Goal: Information Seeking & Learning: Learn about a topic

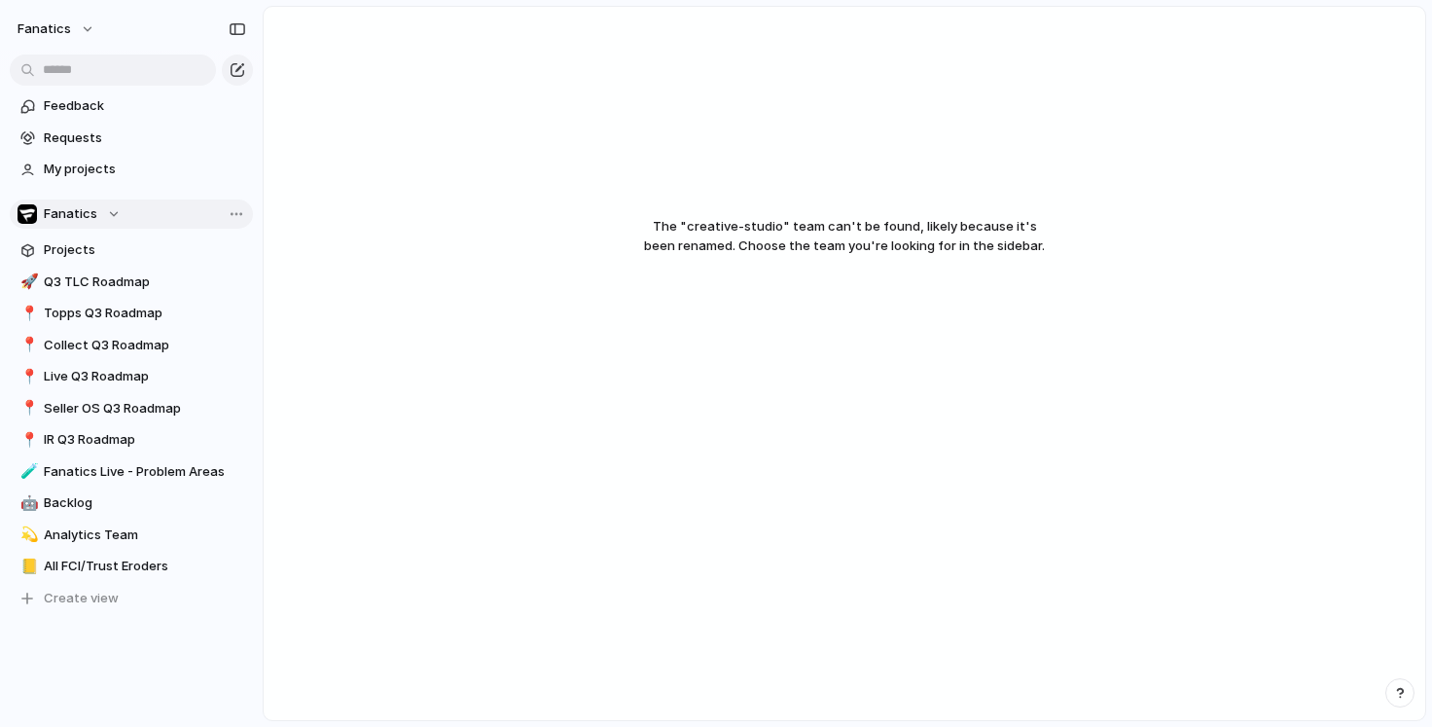
click at [80, 214] on span "Fanatics" at bounding box center [71, 213] width 54 height 19
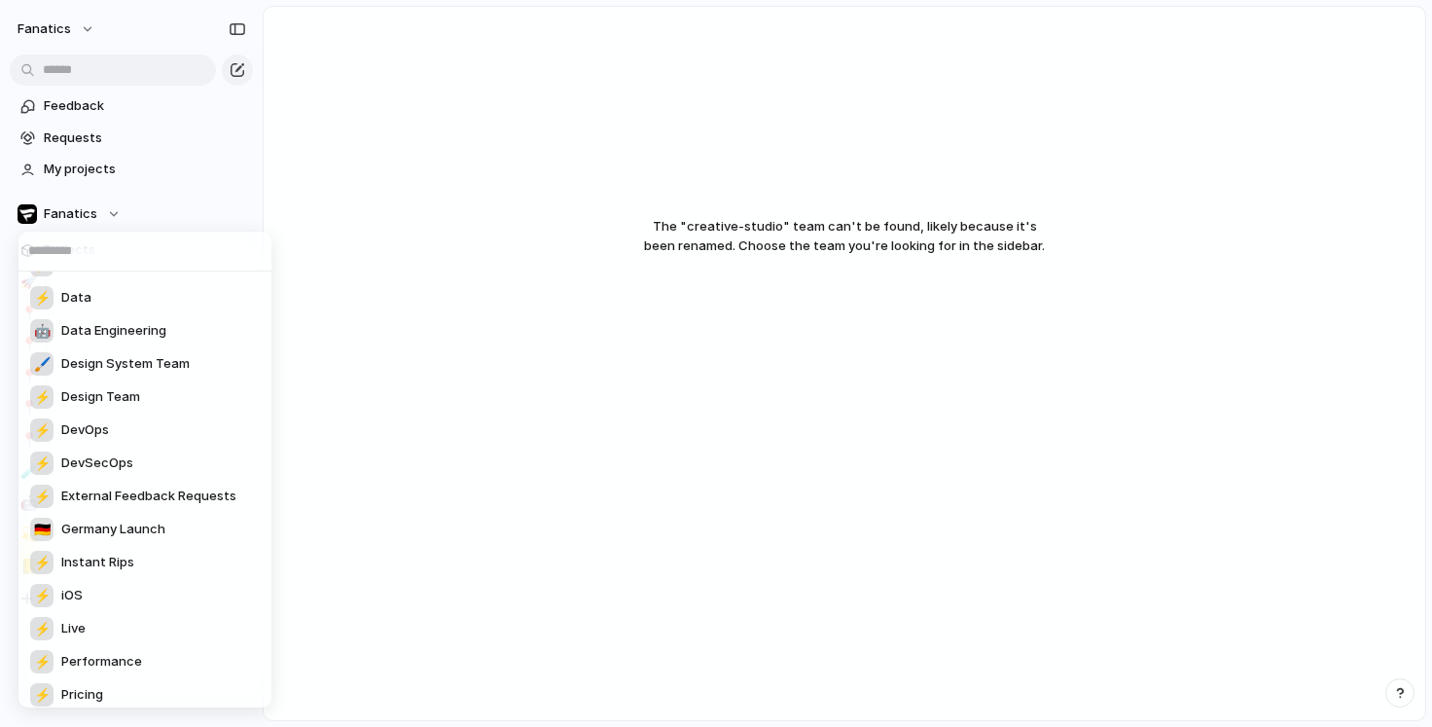
scroll to position [535, 0]
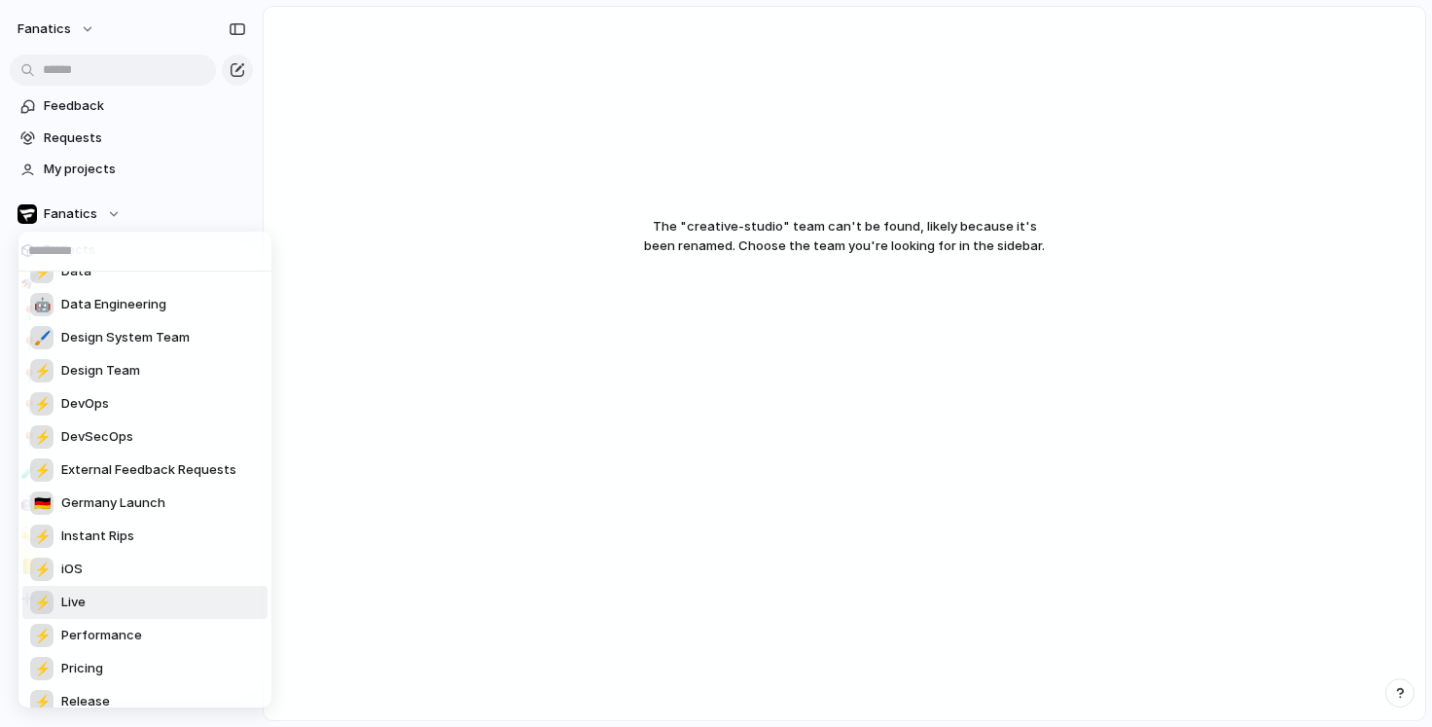
click at [96, 598] on li "⚡ Live" at bounding box center [144, 602] width 245 height 33
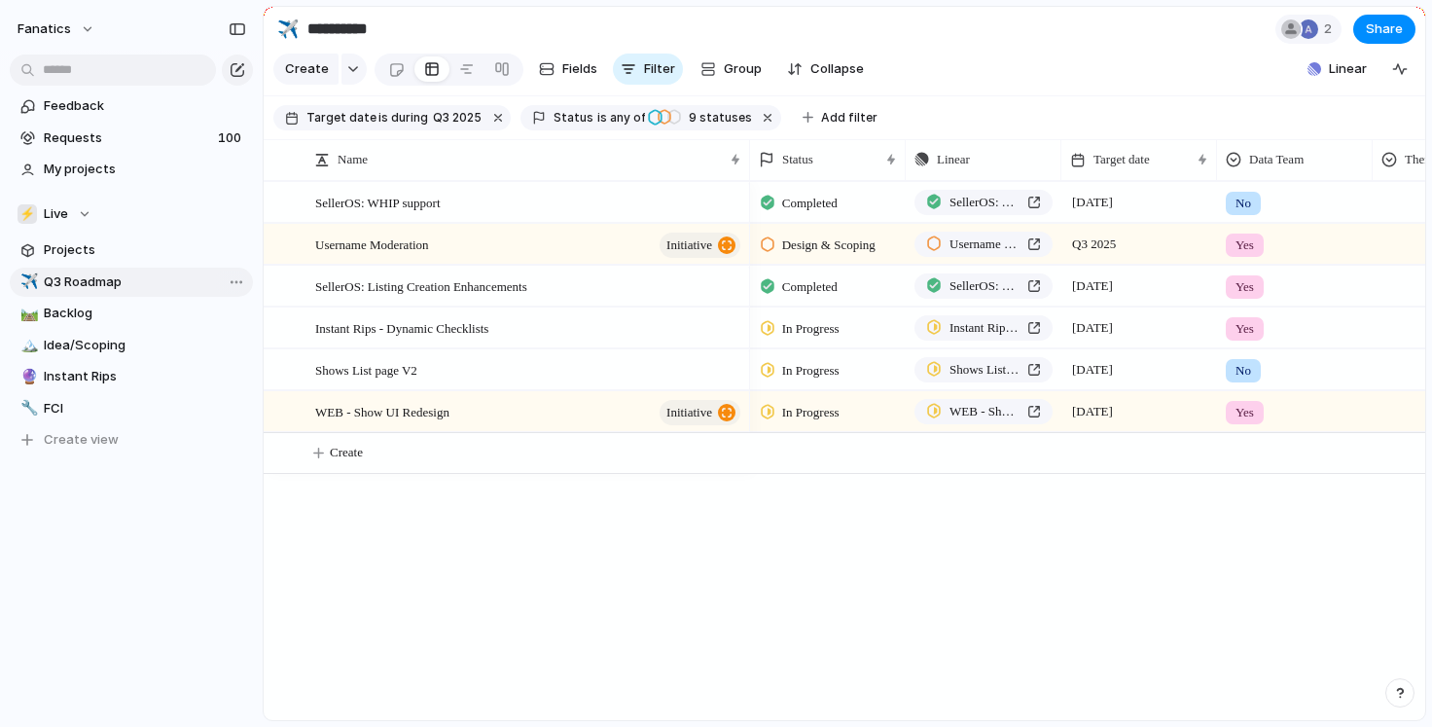
click at [74, 280] on span "Q3 Roadmap" at bounding box center [145, 281] width 202 height 19
click at [91, 248] on span "Projects" at bounding box center [145, 249] width 202 height 19
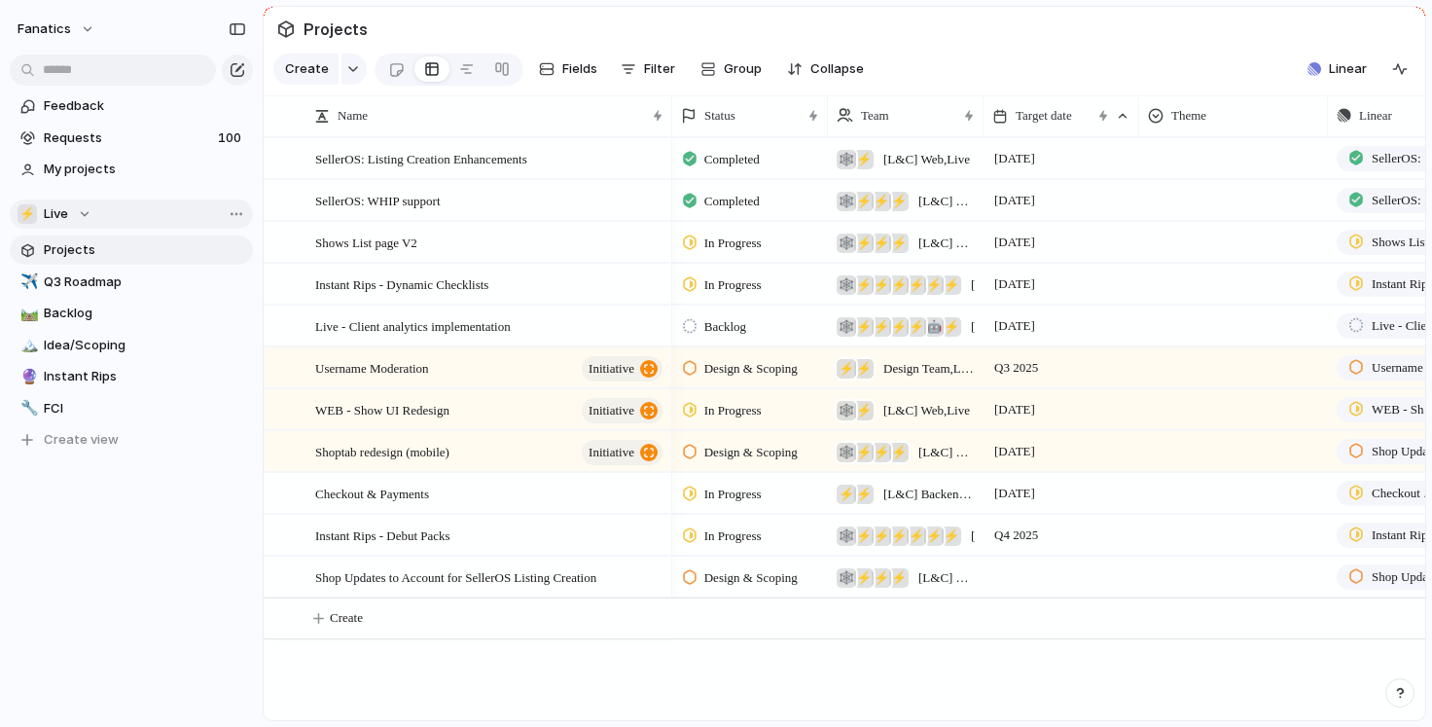
click at [58, 209] on span "Live" at bounding box center [56, 213] width 24 height 19
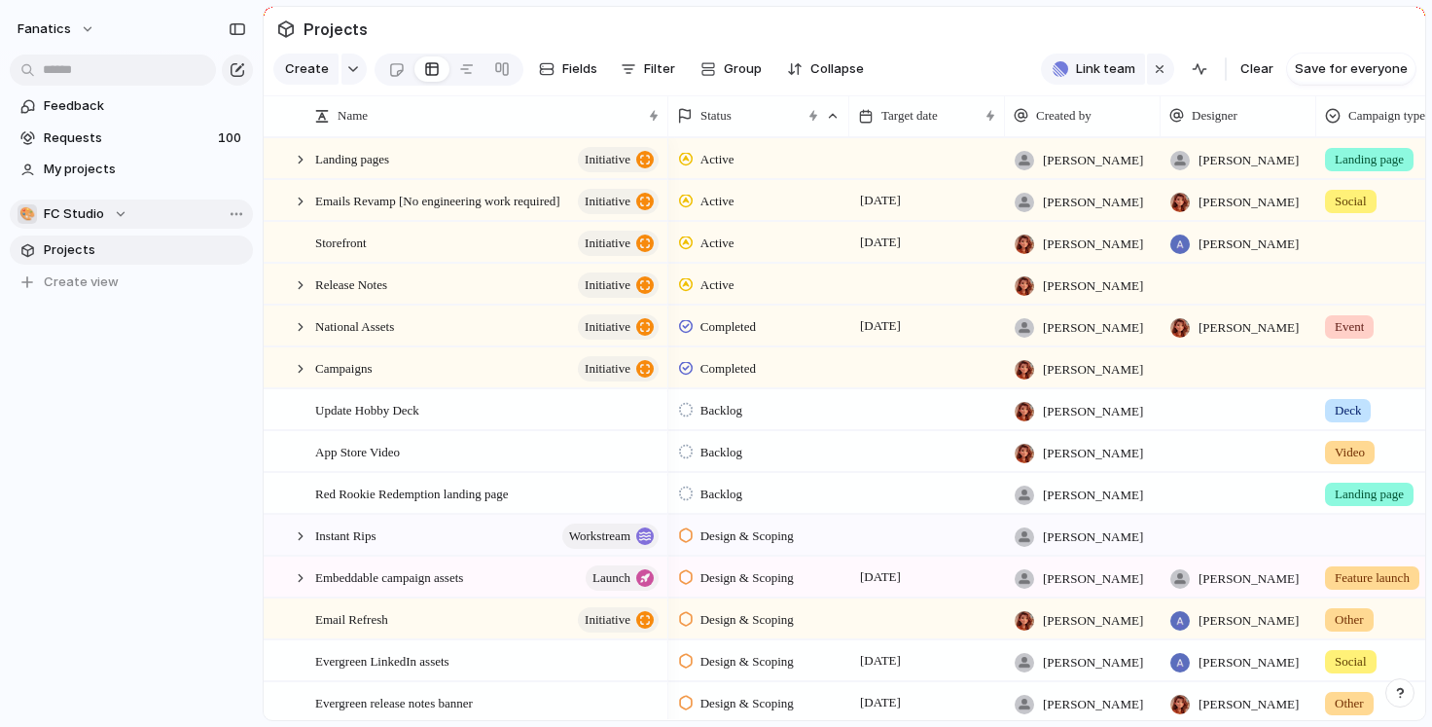
click at [104, 211] on div "🎨 FC Studio" at bounding box center [73, 213] width 110 height 19
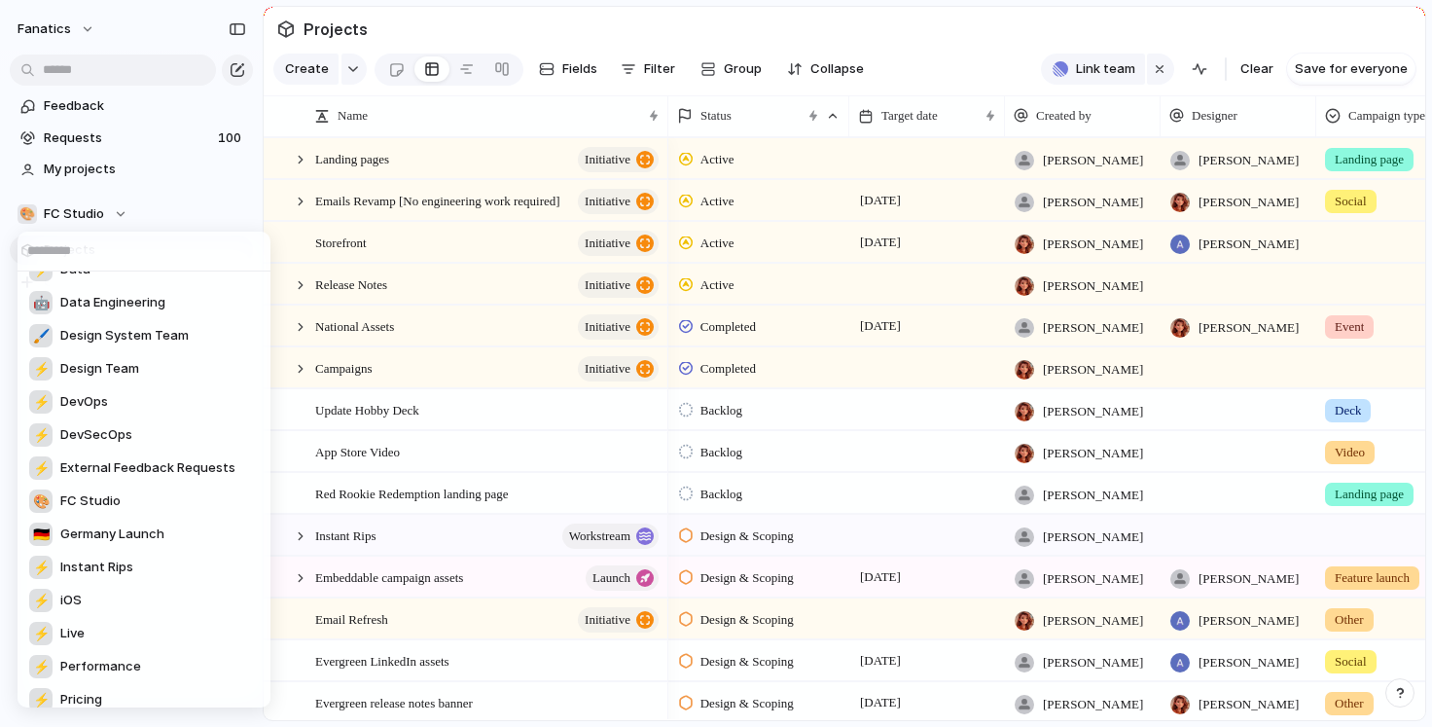
scroll to position [516, 0]
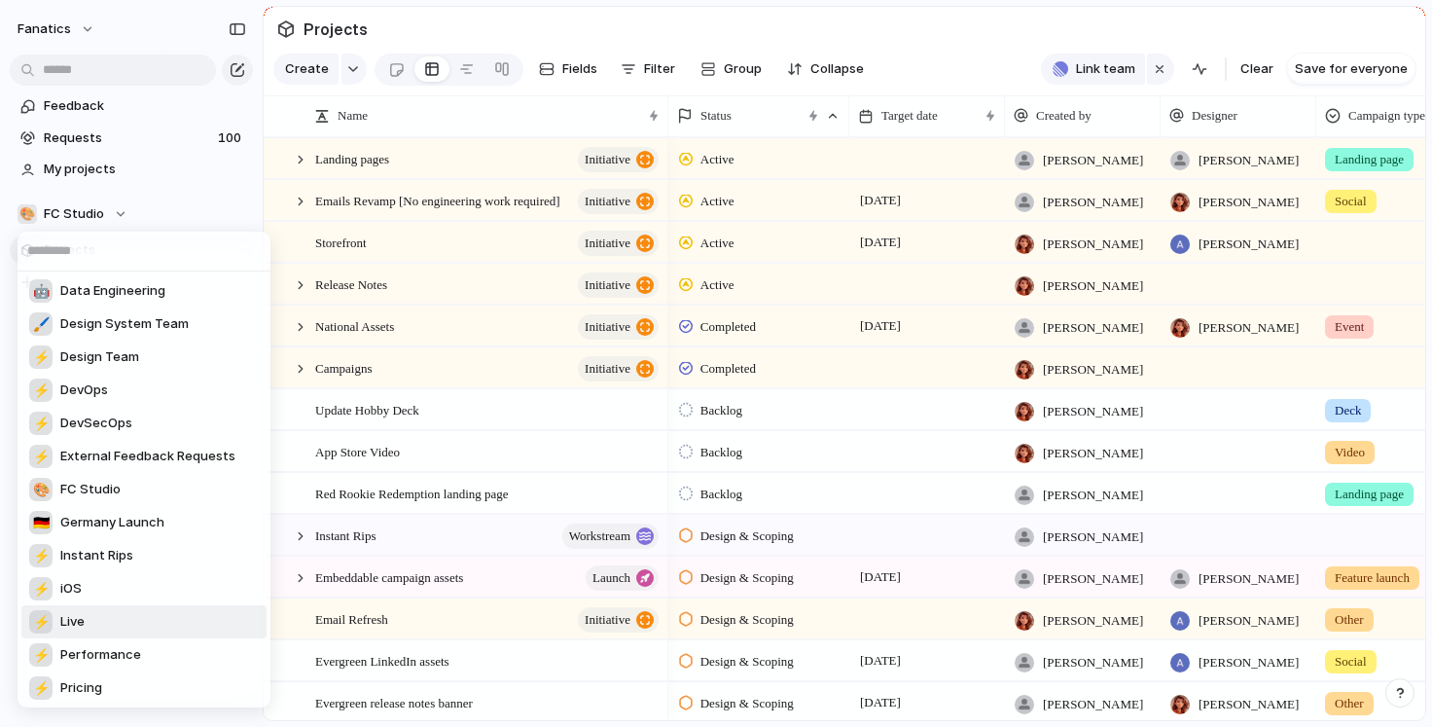
click at [97, 627] on li "⚡ Live" at bounding box center [143, 621] width 245 height 33
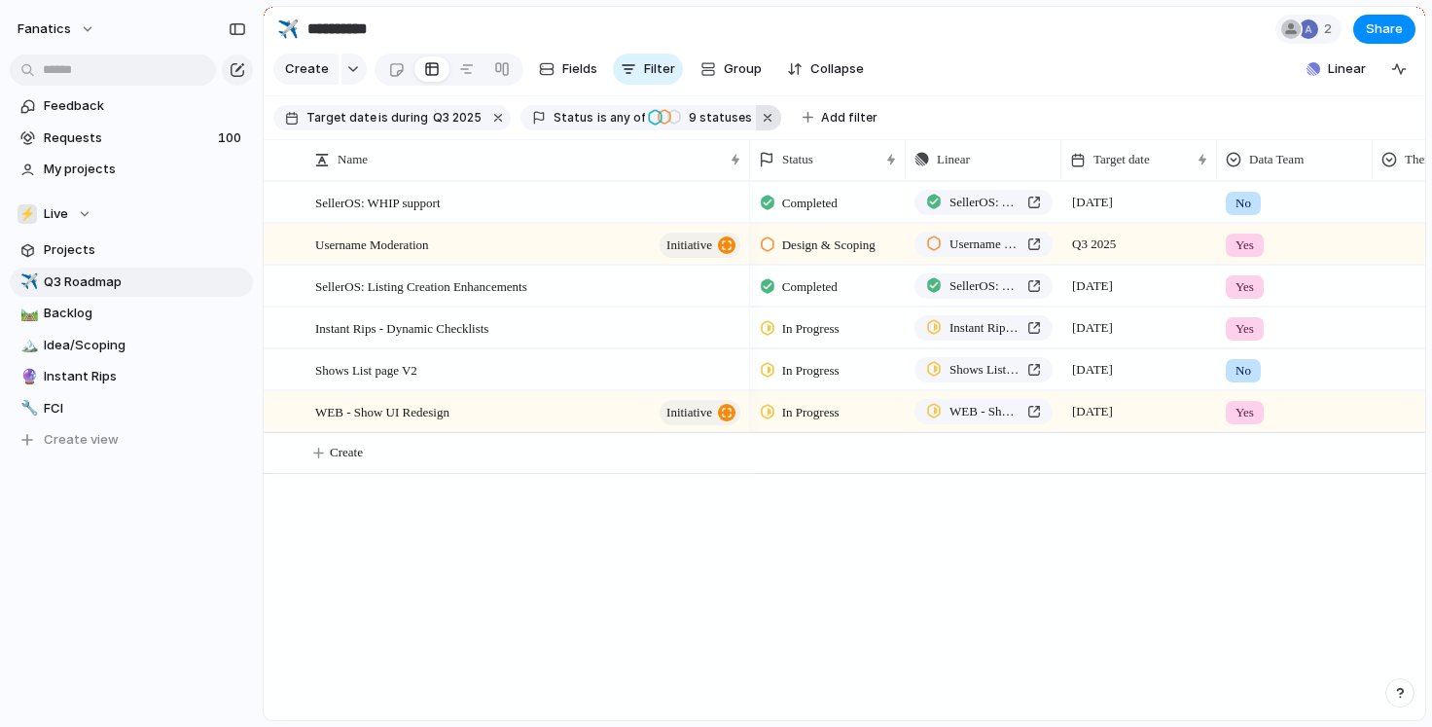
click at [756, 116] on button "button" at bounding box center [768, 117] width 25 height 25
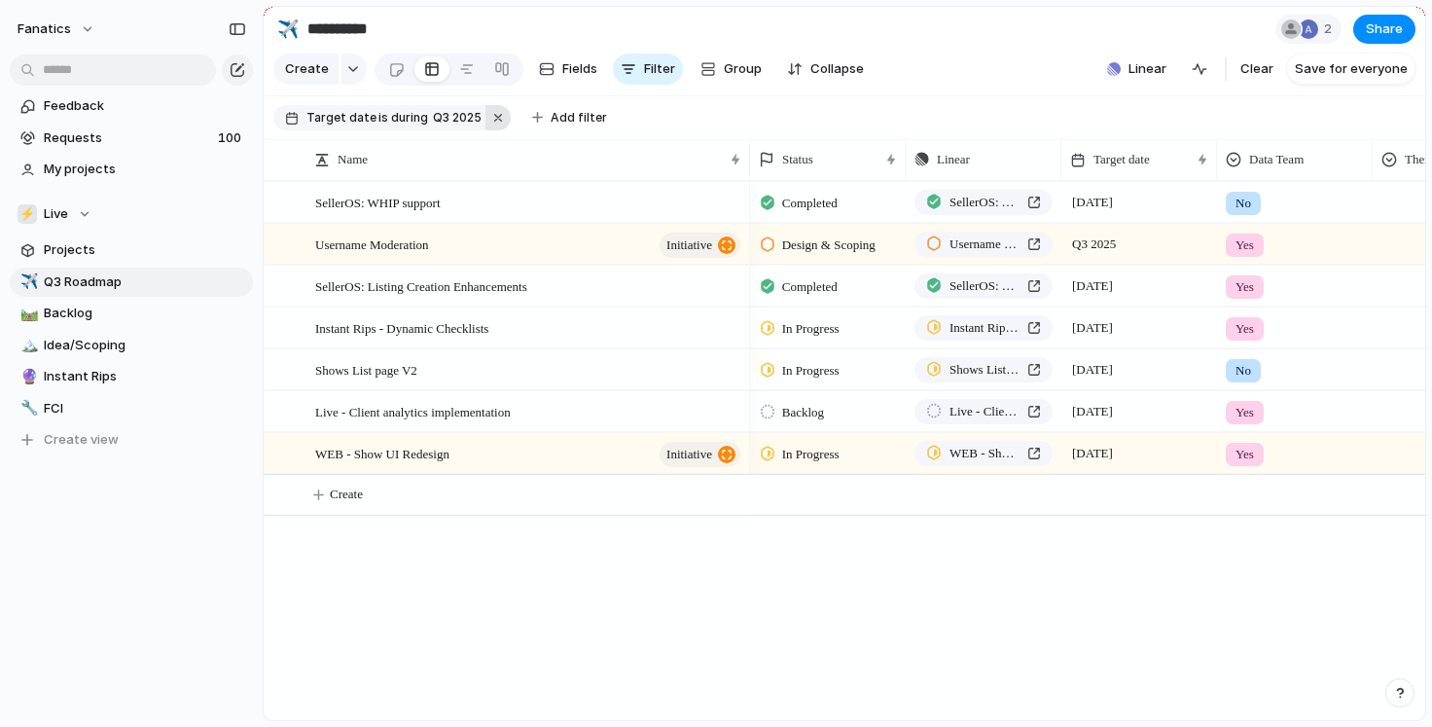
click at [491, 114] on button "button" at bounding box center [497, 117] width 25 height 25
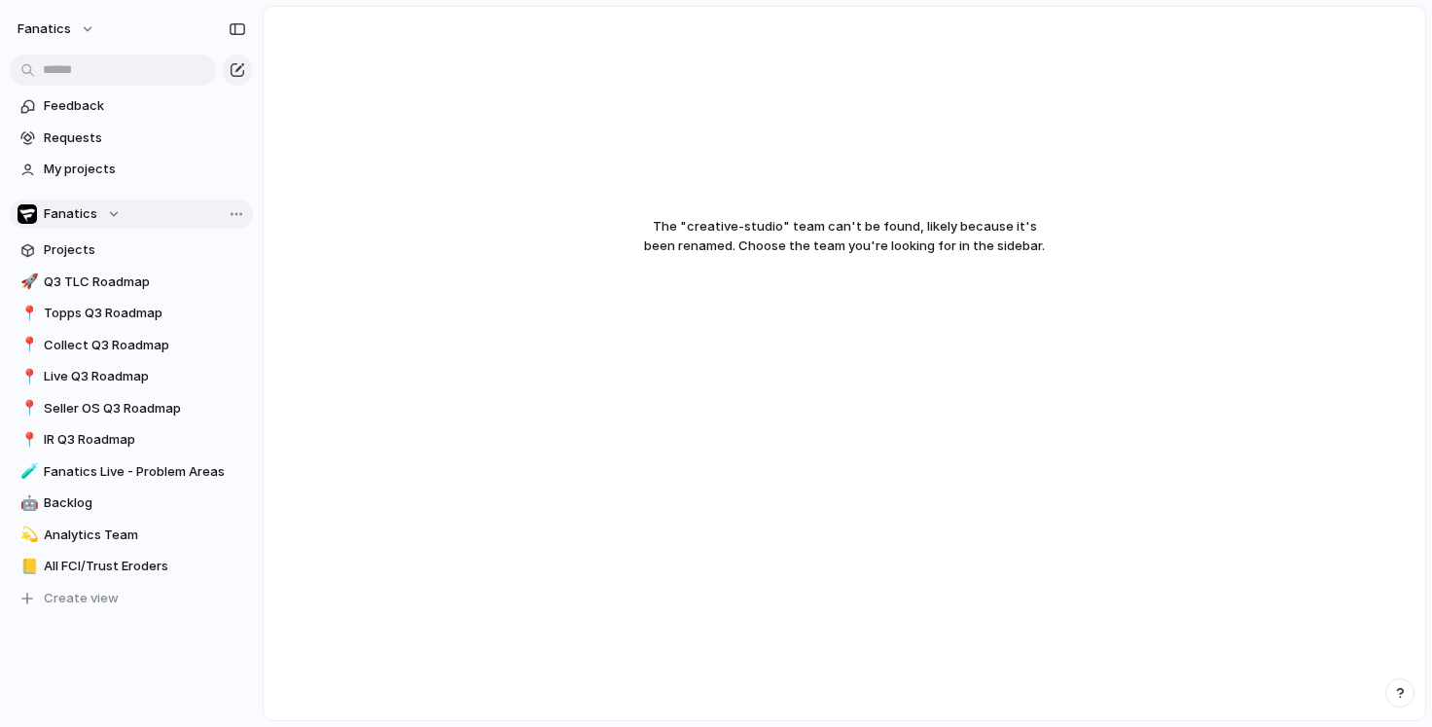
click at [89, 207] on span "Fanatics" at bounding box center [71, 213] width 54 height 19
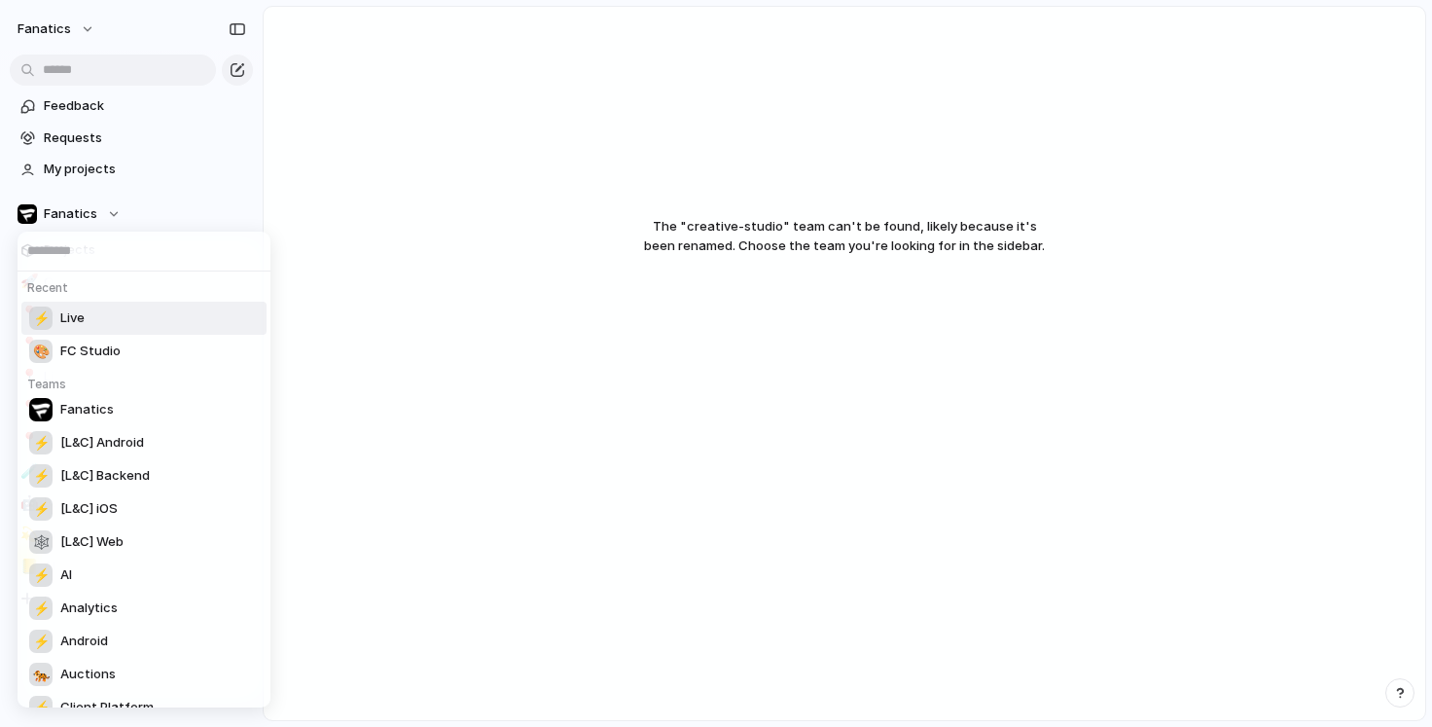
click at [84, 312] on span "Live" at bounding box center [72, 317] width 24 height 19
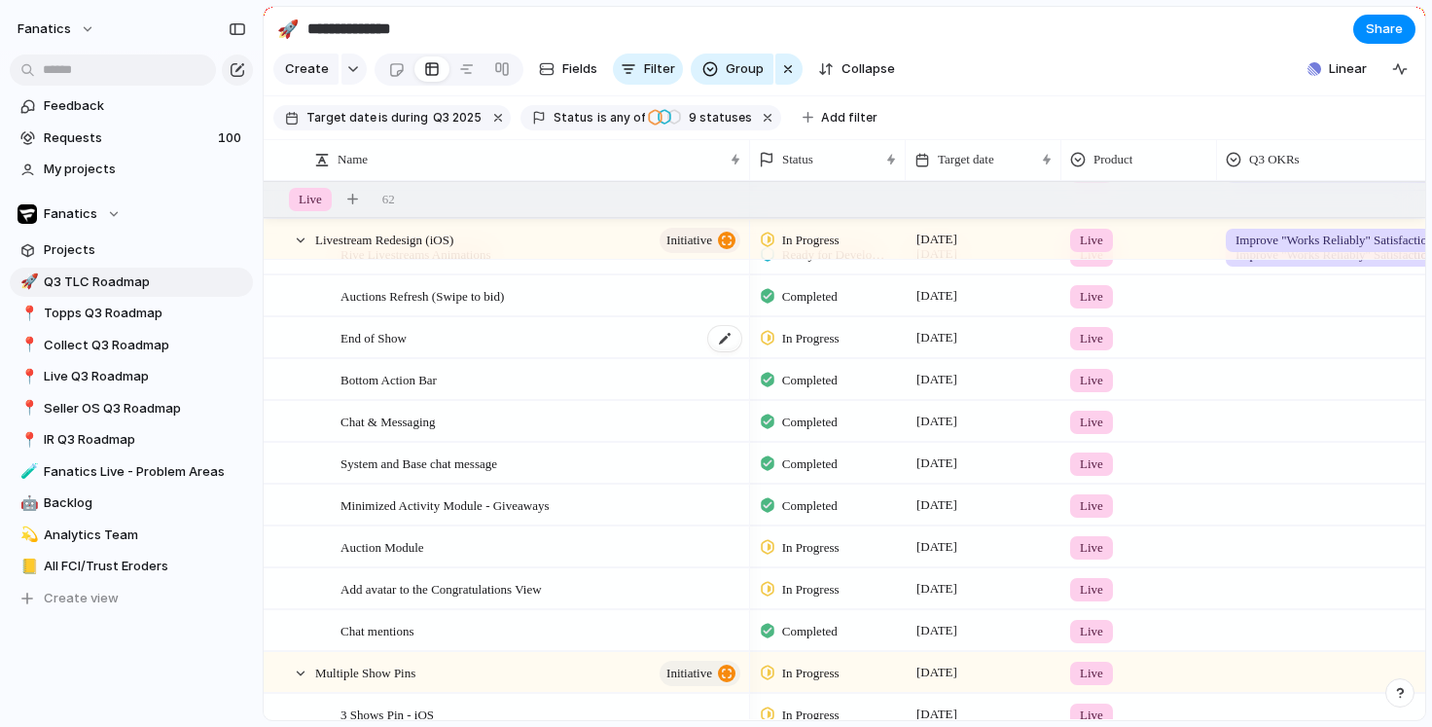
scroll to position [72, 0]
click at [486, 236] on div "Livestream Redesign (iOS) initiative" at bounding box center [529, 240] width 428 height 40
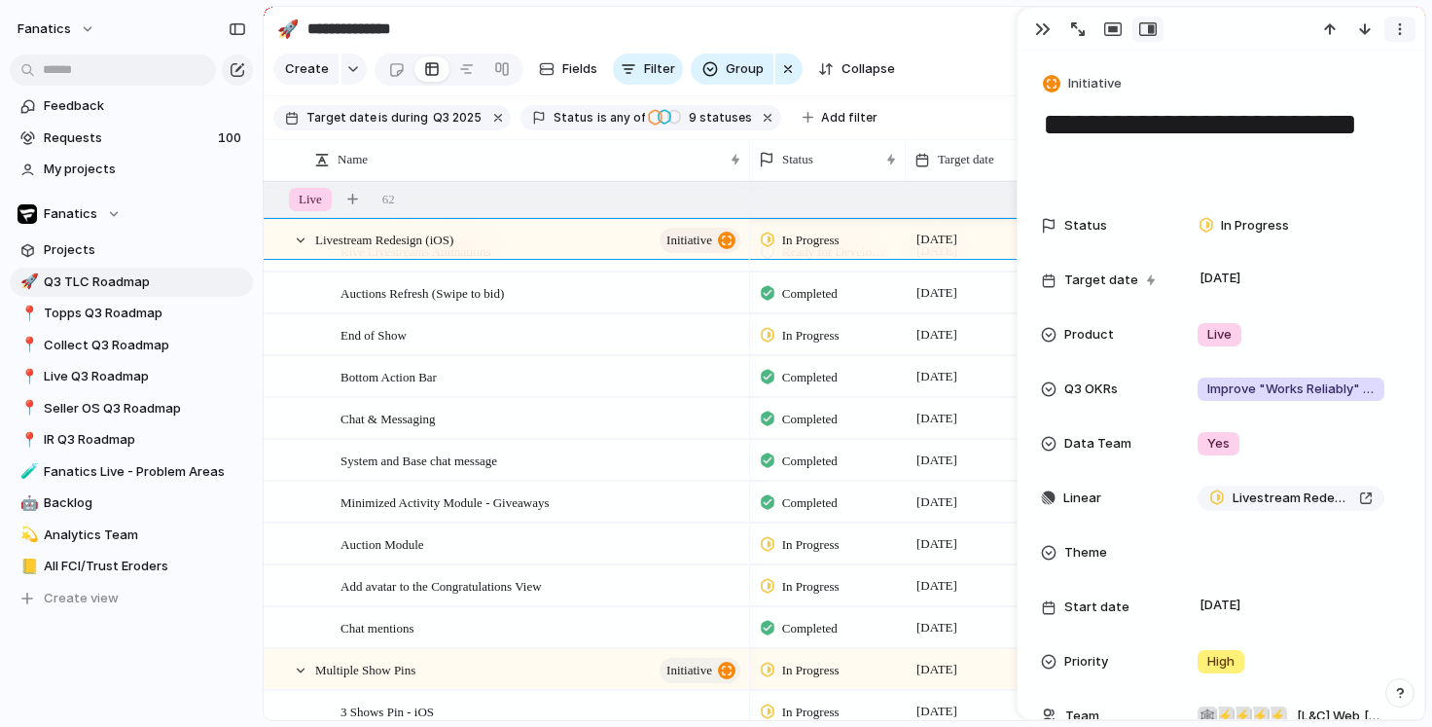
click at [1402, 30] on div "button" at bounding box center [1400, 29] width 16 height 16
click at [1181, 56] on div "Mark as duplicate Delete" at bounding box center [716, 363] width 1432 height 727
click at [1367, 498] on div "Livestream Redesign (iOS and Android)" at bounding box center [1290, 497] width 163 height 19
click at [1039, 33] on div "button" at bounding box center [1043, 29] width 16 height 16
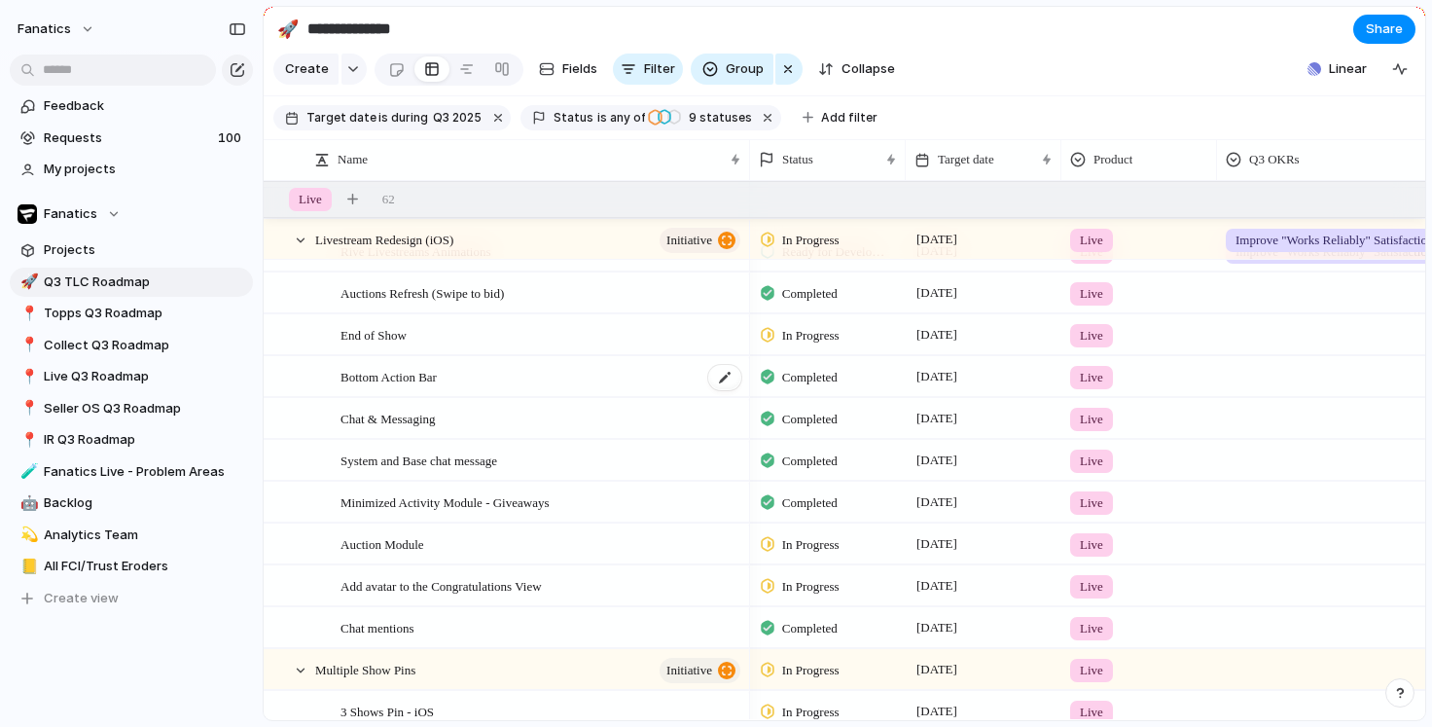
click at [425, 375] on span "Bottom Action Bar" at bounding box center [389, 376] width 96 height 22
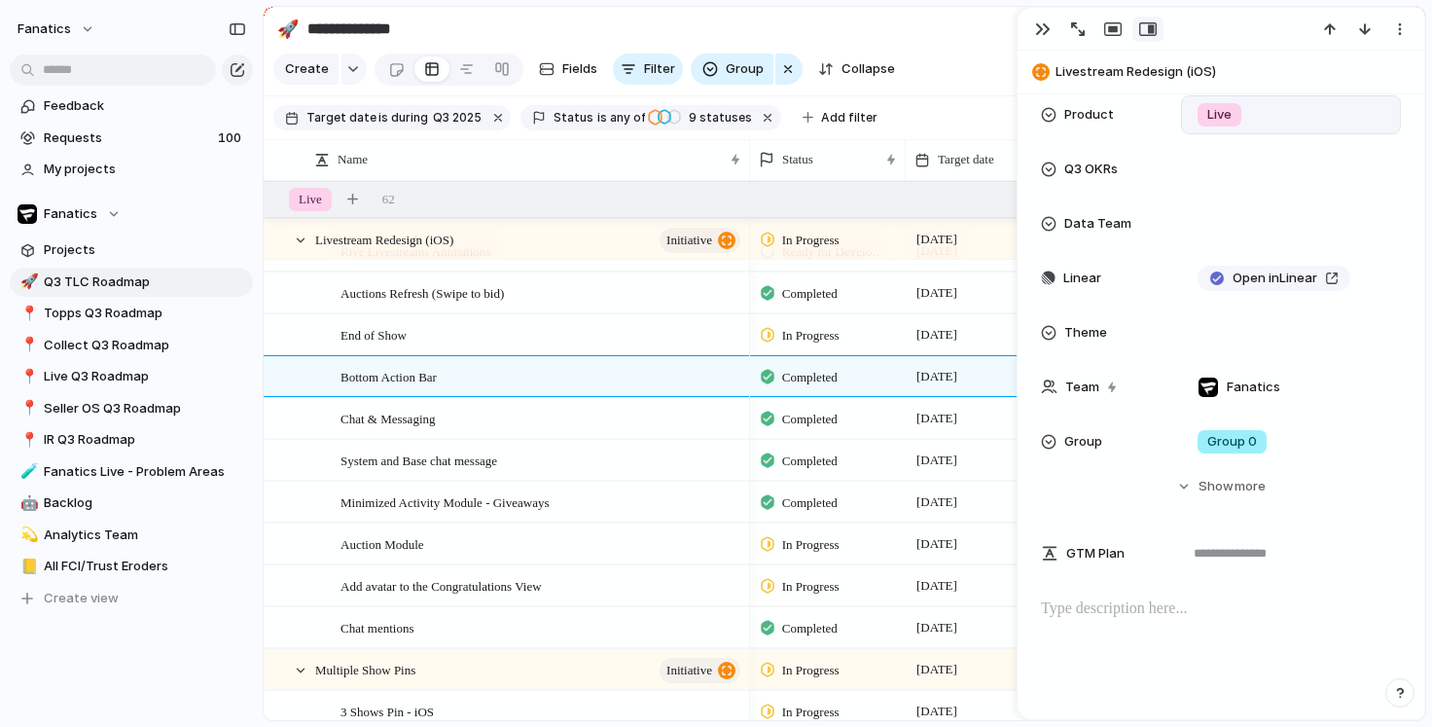
scroll to position [279, 0]
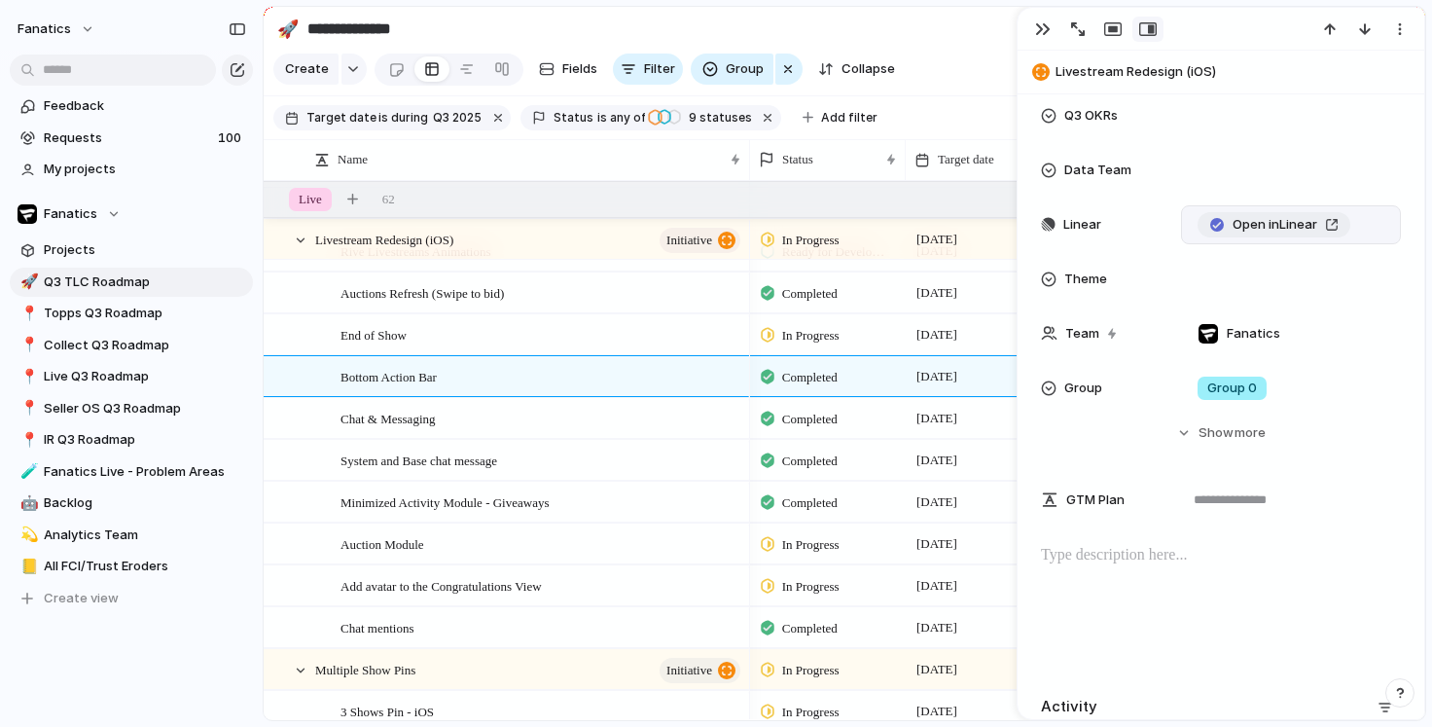
click at [1283, 224] on span "Open in Linear" at bounding box center [1275, 224] width 85 height 19
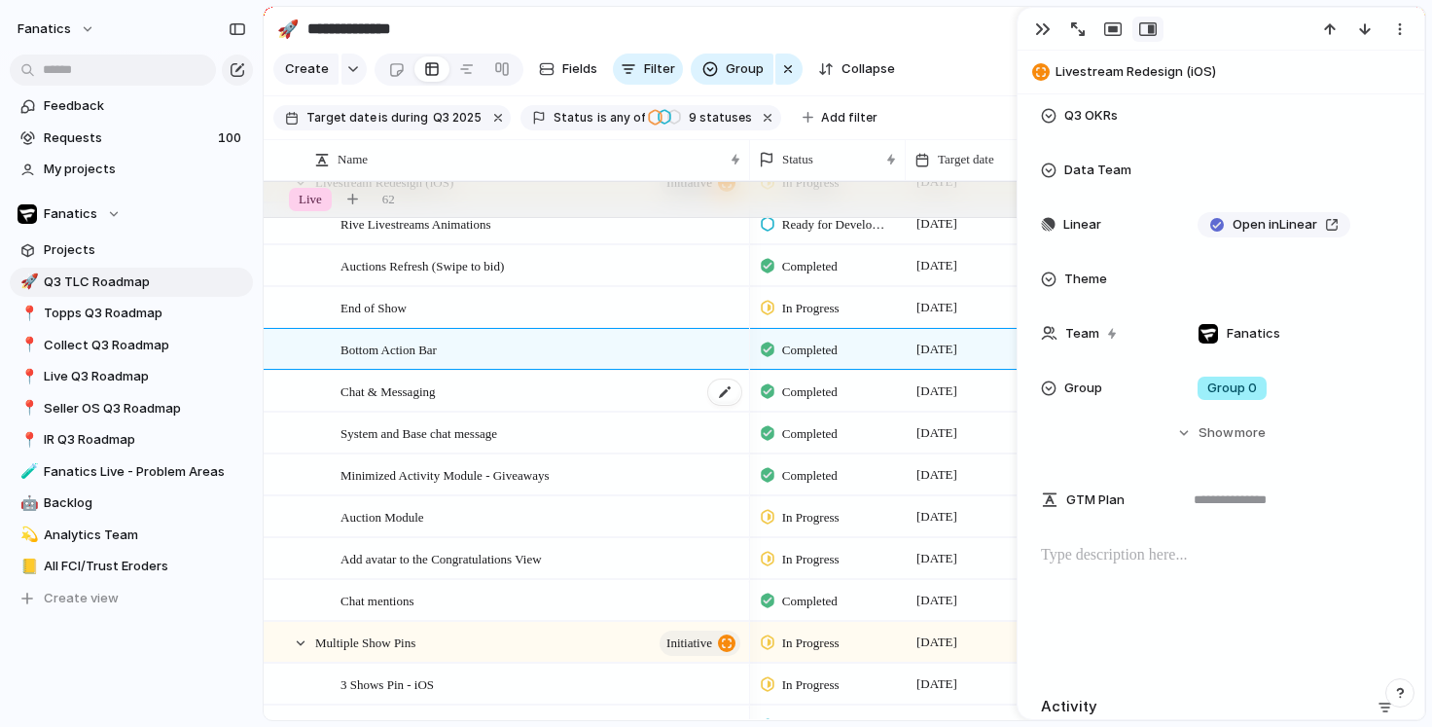
scroll to position [0, 0]
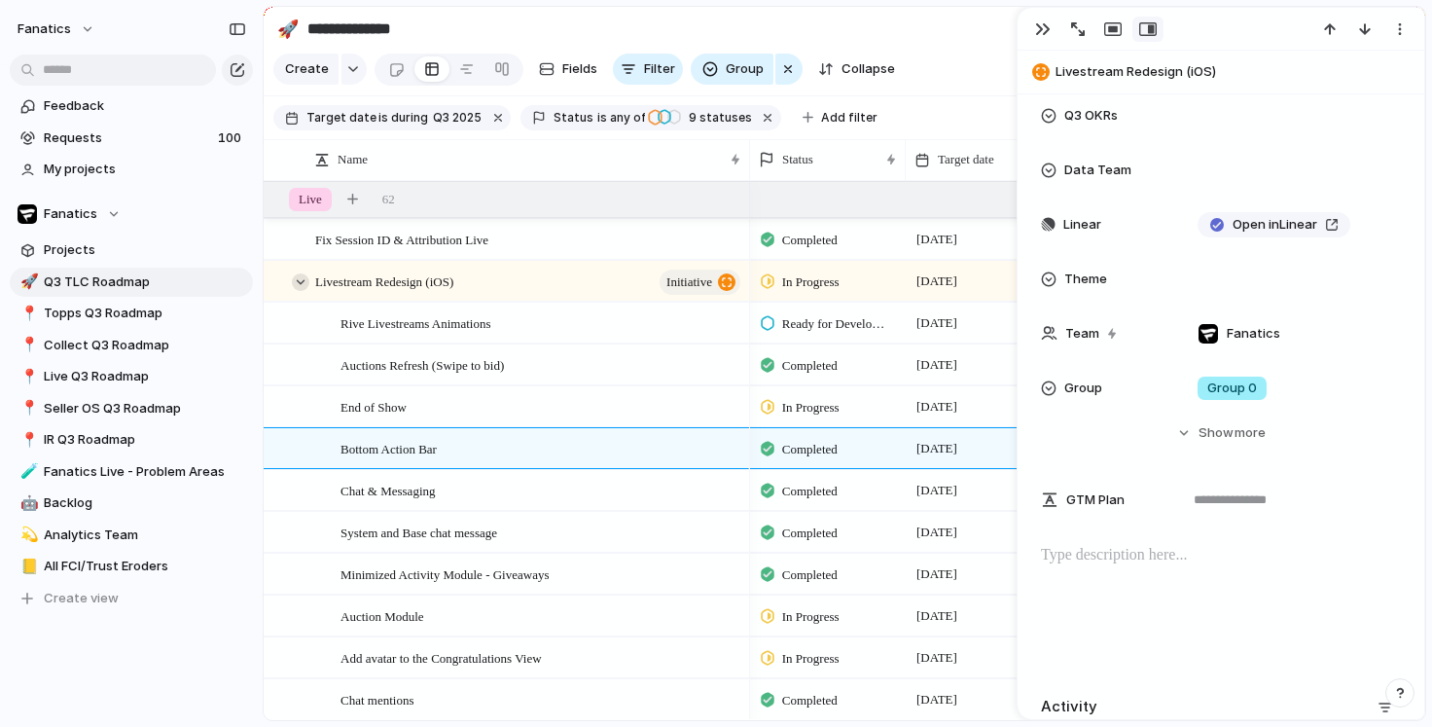
click at [301, 281] on div at bounding box center [301, 282] width 18 height 18
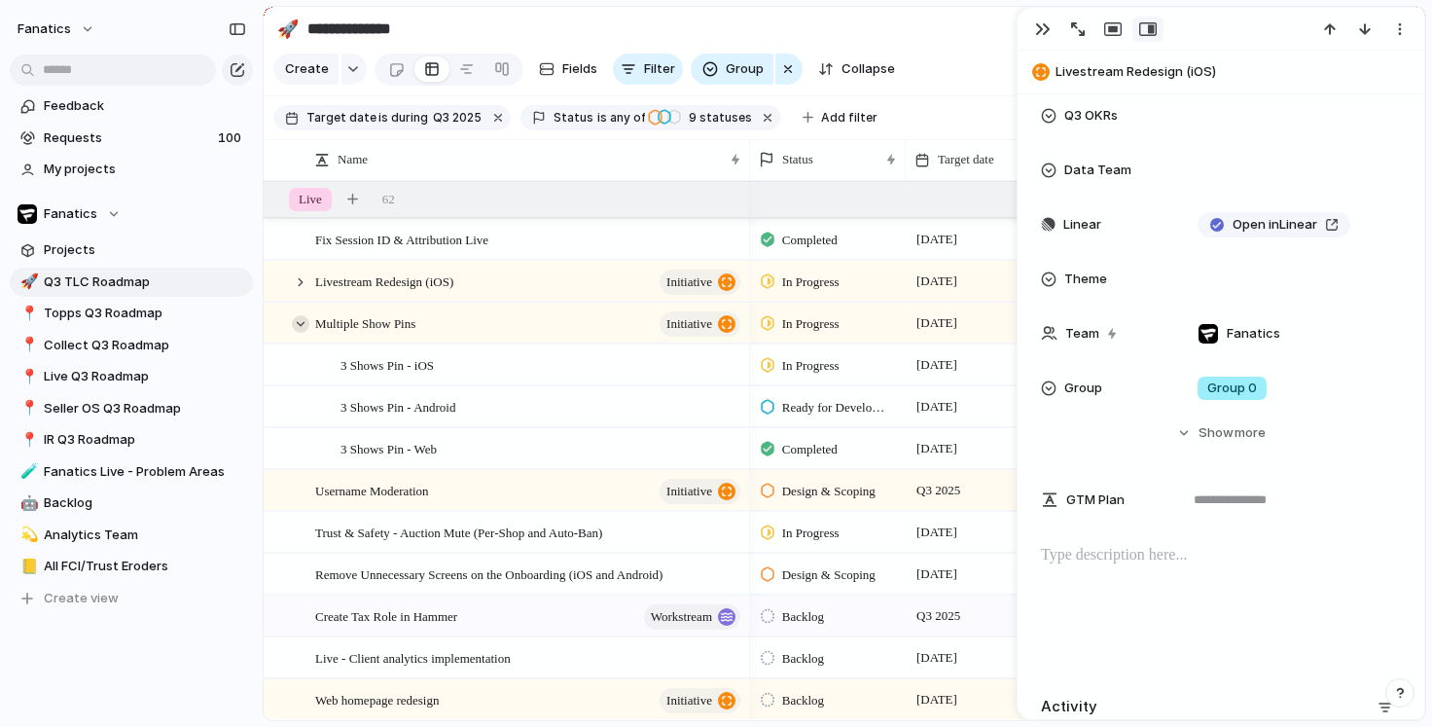
click at [301, 318] on div at bounding box center [301, 324] width 18 height 18
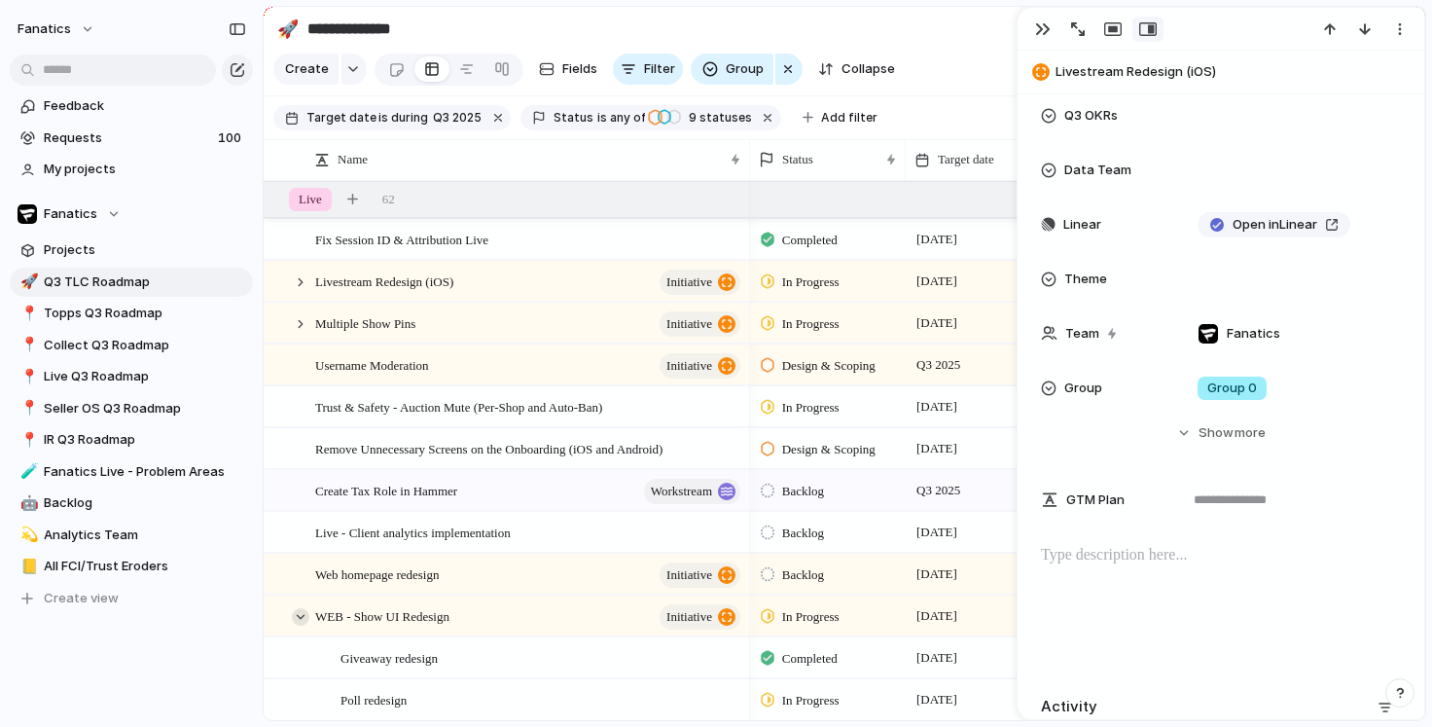
click at [303, 612] on div at bounding box center [301, 617] width 18 height 18
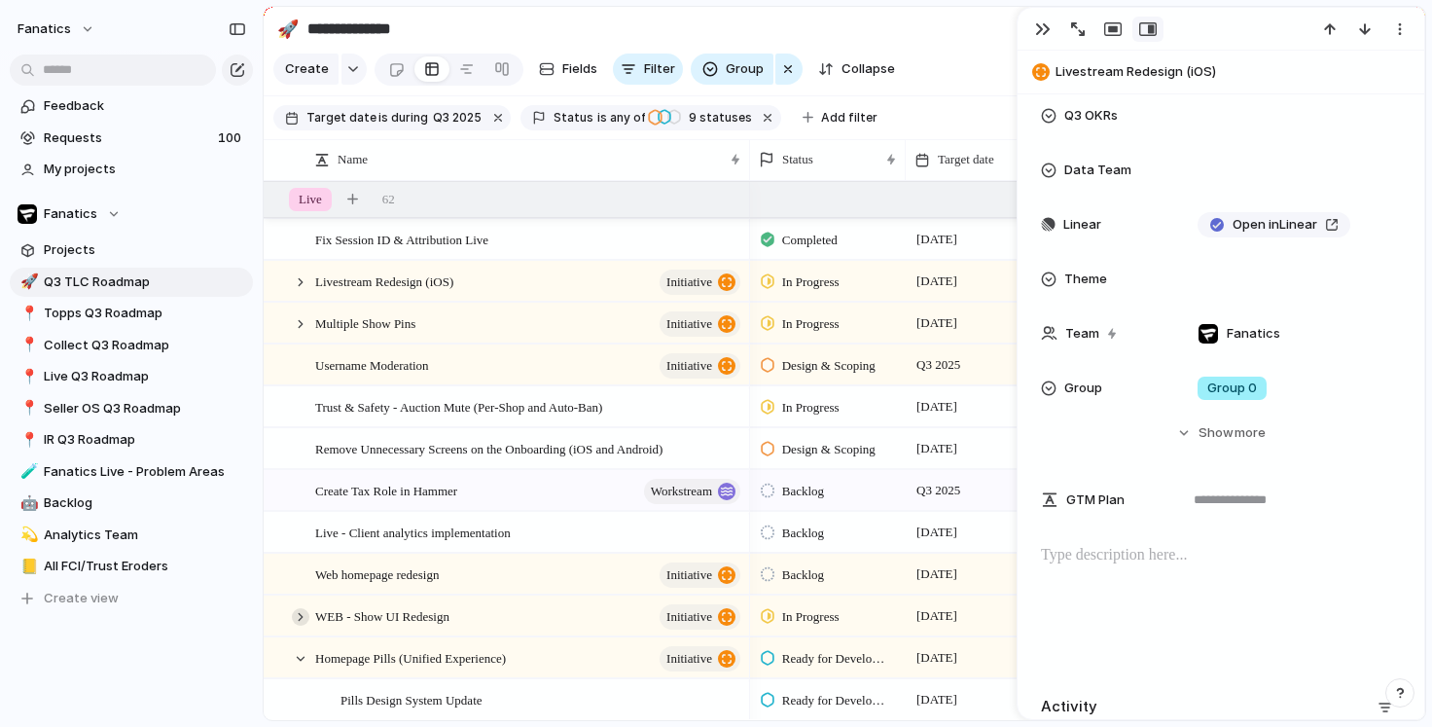
click at [303, 612] on div at bounding box center [301, 617] width 18 height 18
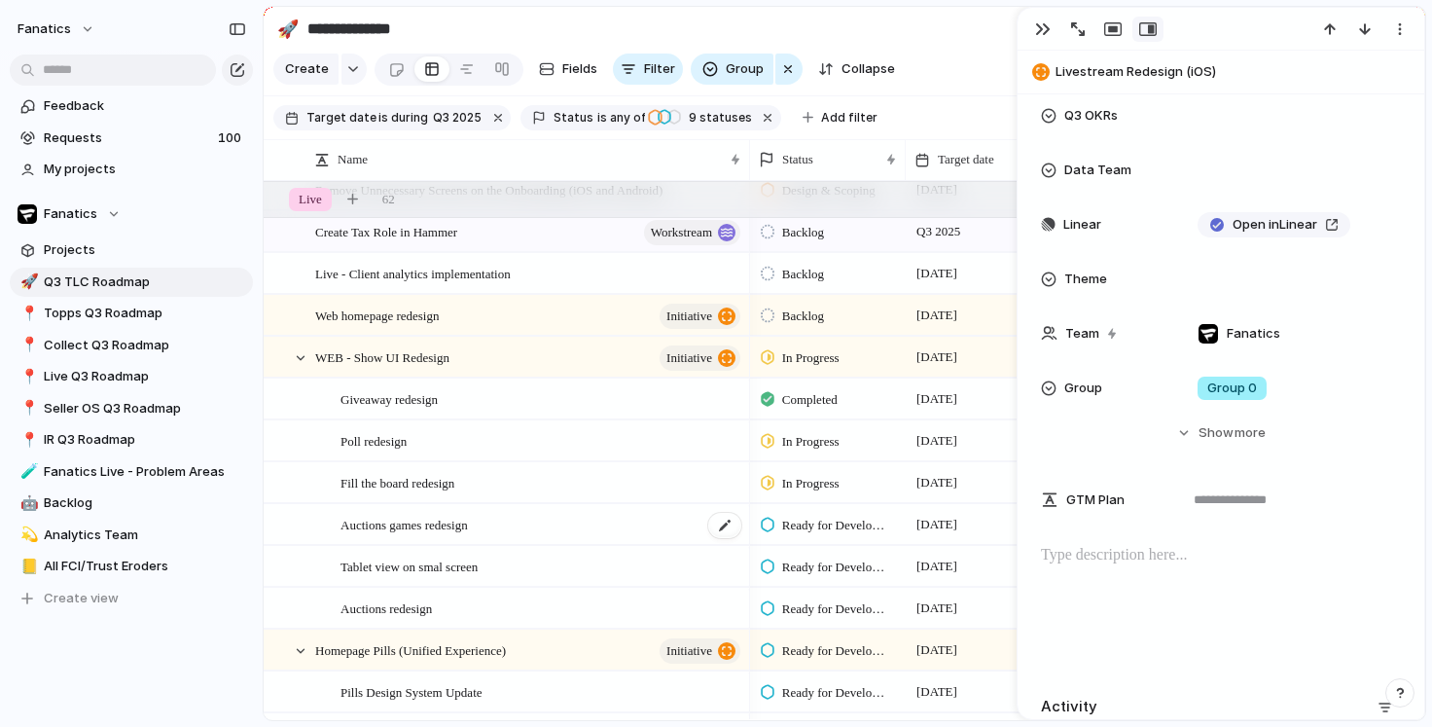
scroll to position [278, 0]
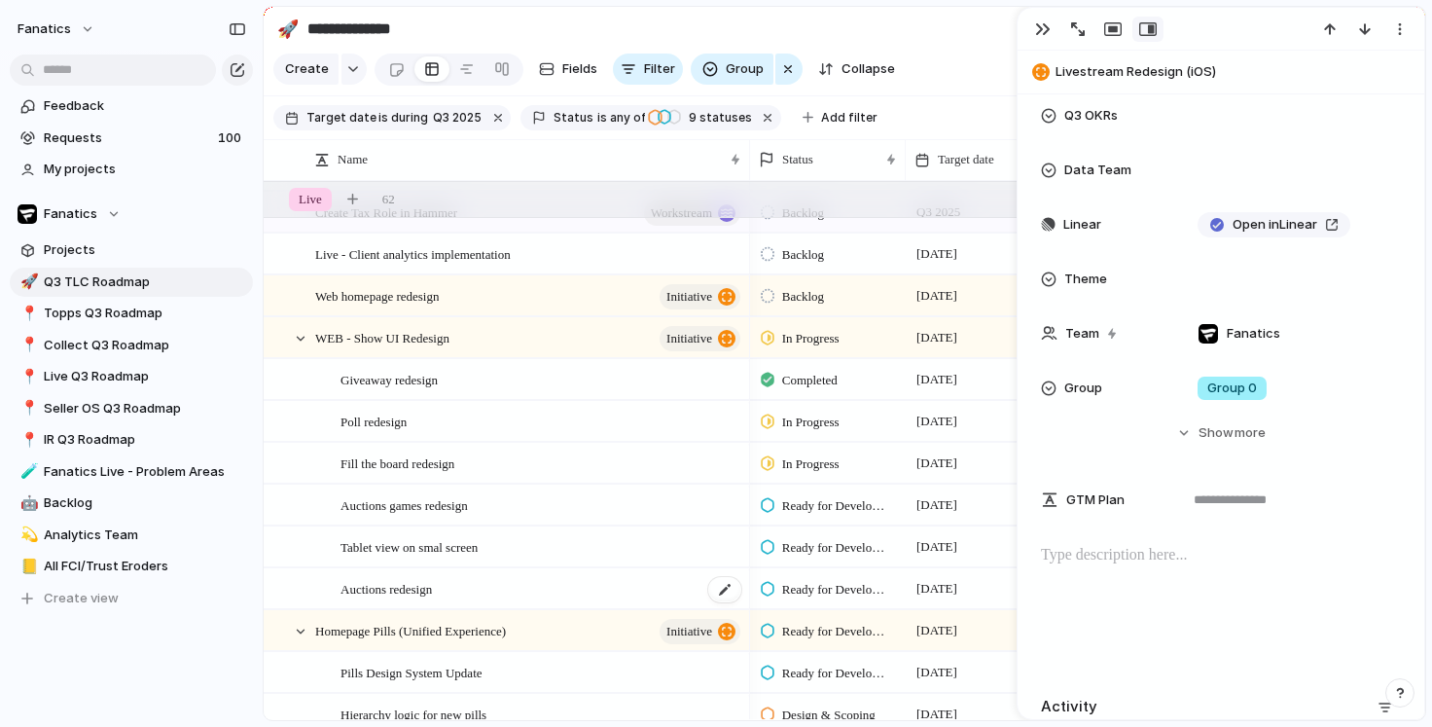
click at [428, 586] on span "Auctions redesign" at bounding box center [386, 588] width 91 height 22
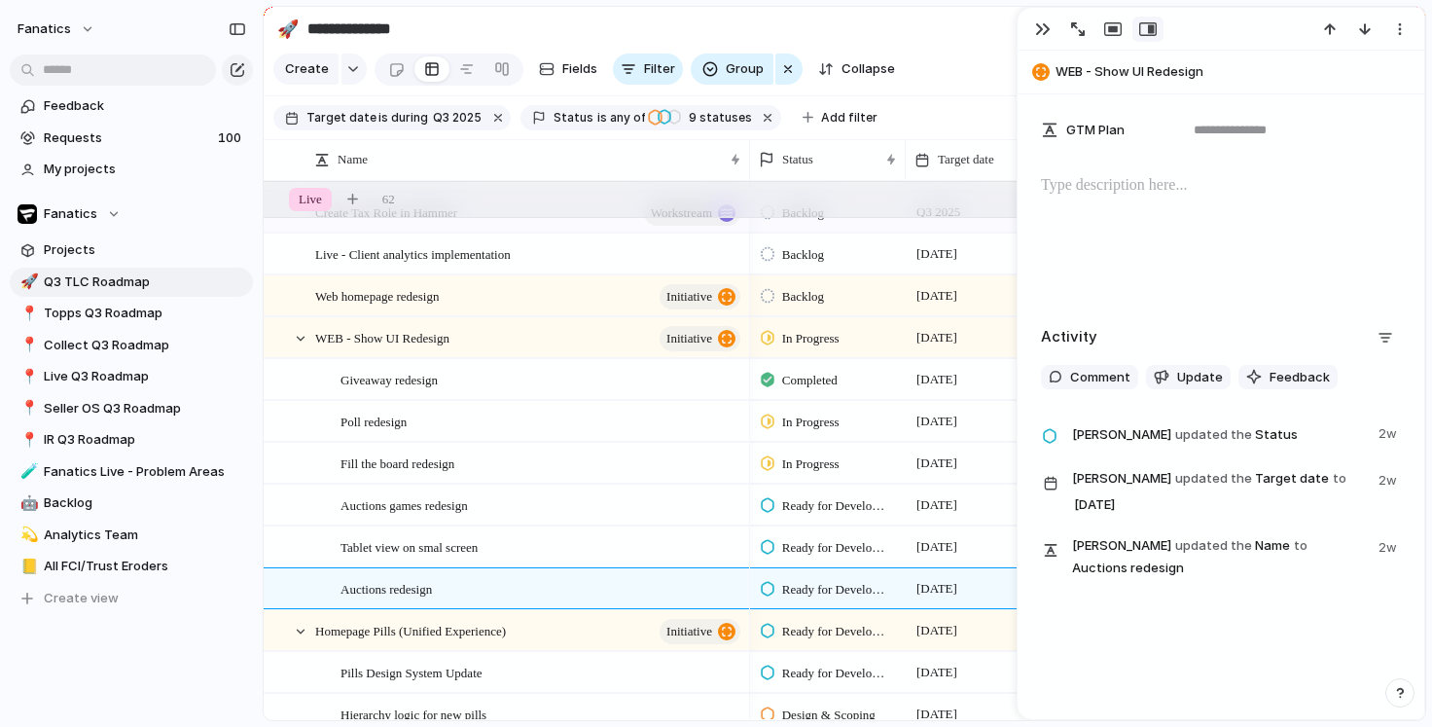
scroll to position [664, 0]
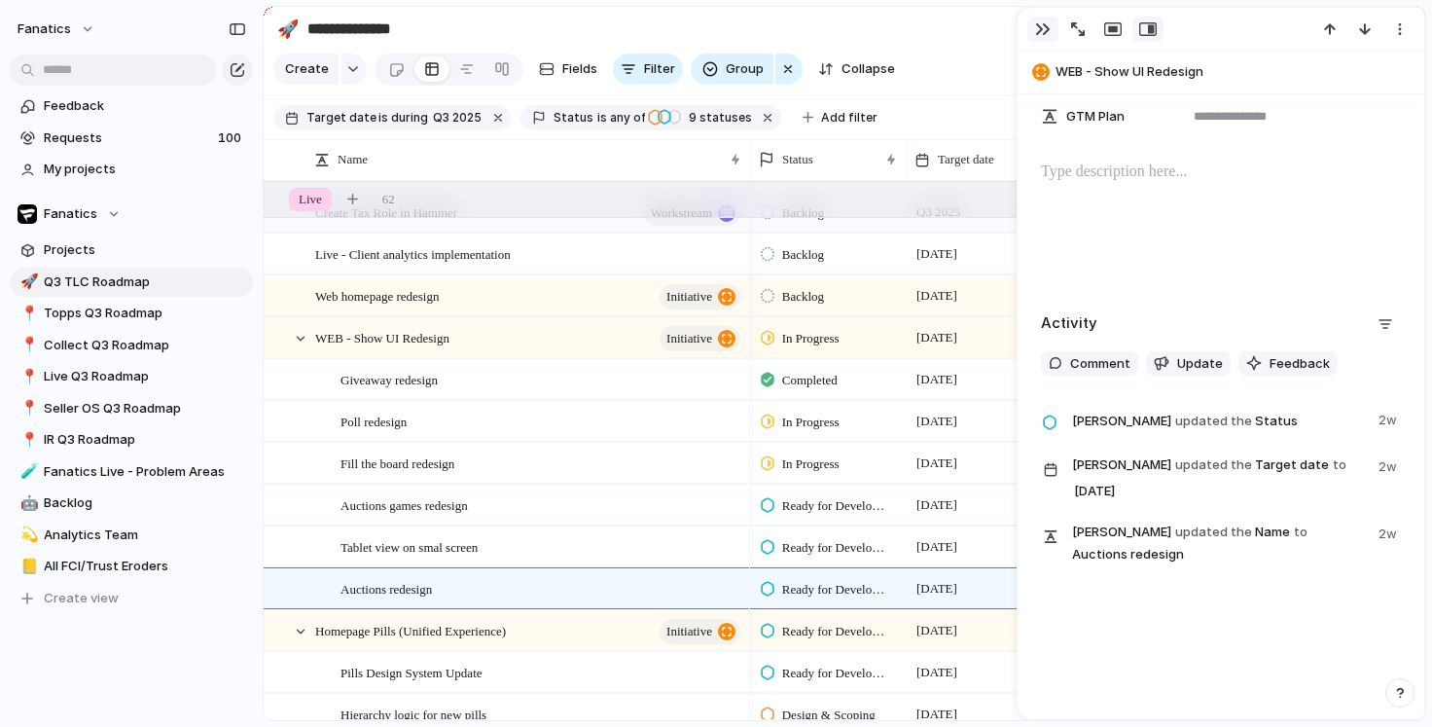
click at [1041, 28] on div "button" at bounding box center [1043, 29] width 16 height 16
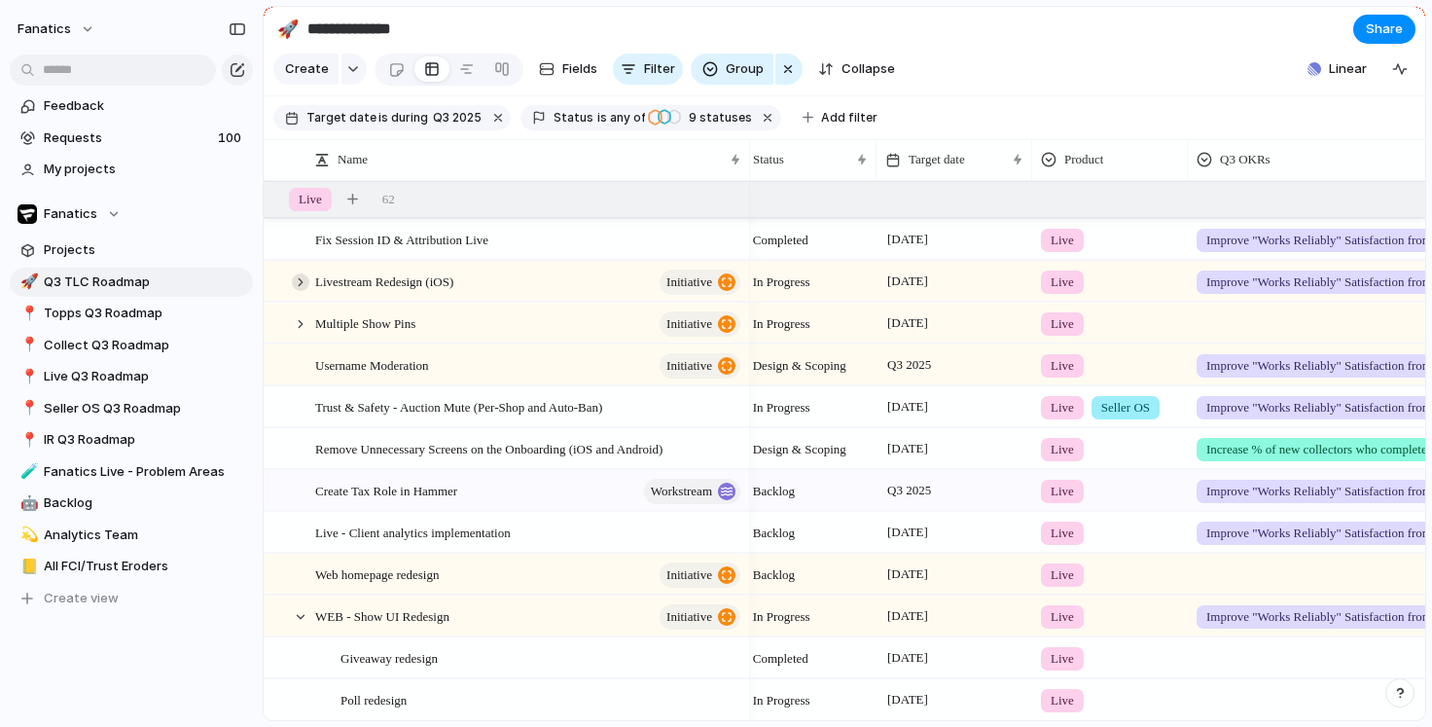
click at [302, 279] on div at bounding box center [301, 282] width 18 height 18
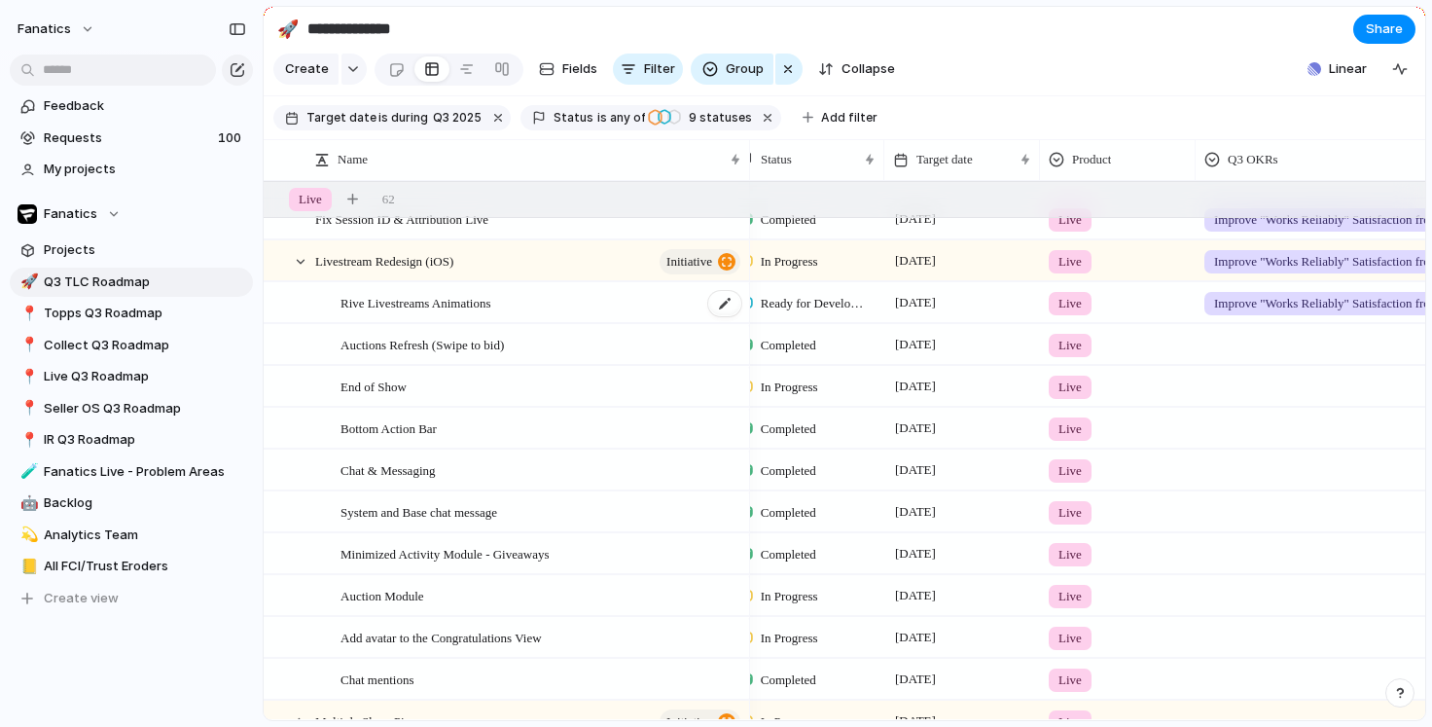
click at [449, 304] on span "Rive Livestreams Animations" at bounding box center [416, 302] width 151 height 22
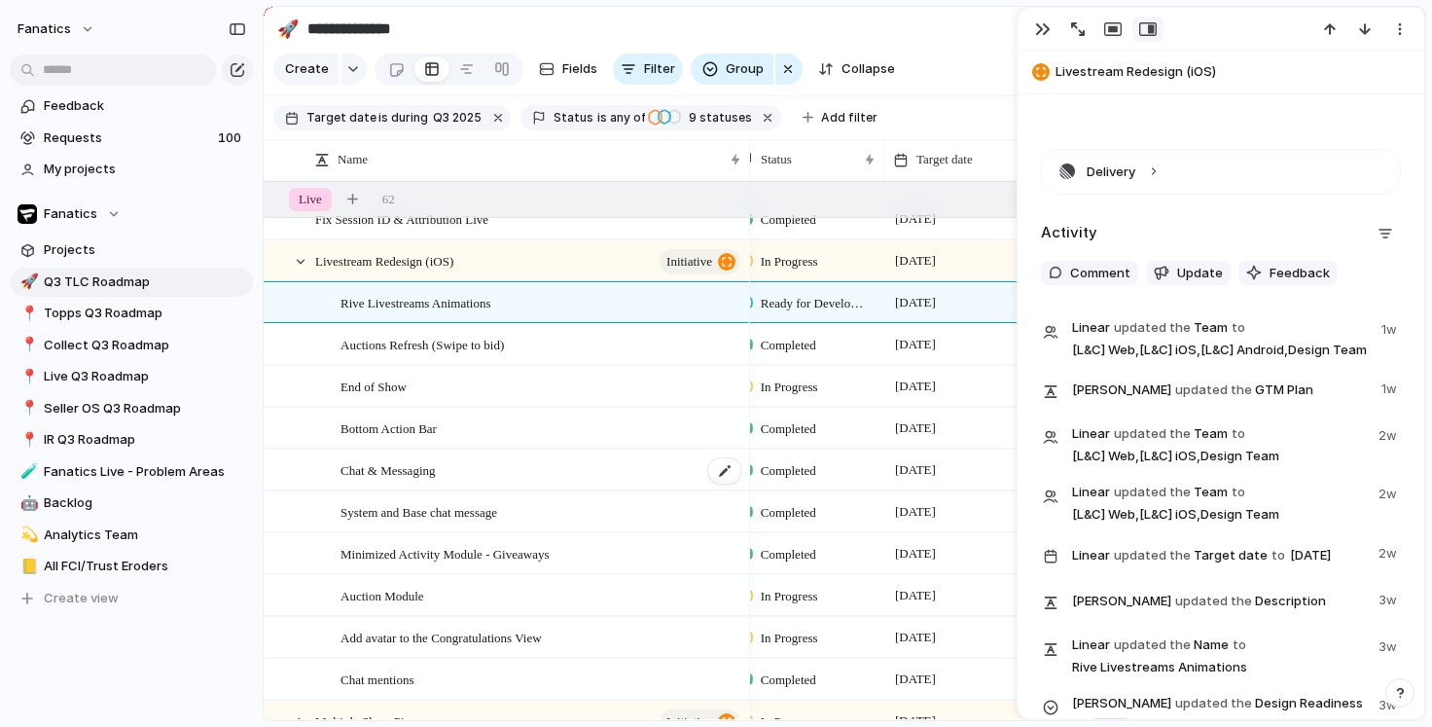
click at [421, 458] on span "Chat & Messaging" at bounding box center [388, 469] width 95 height 22
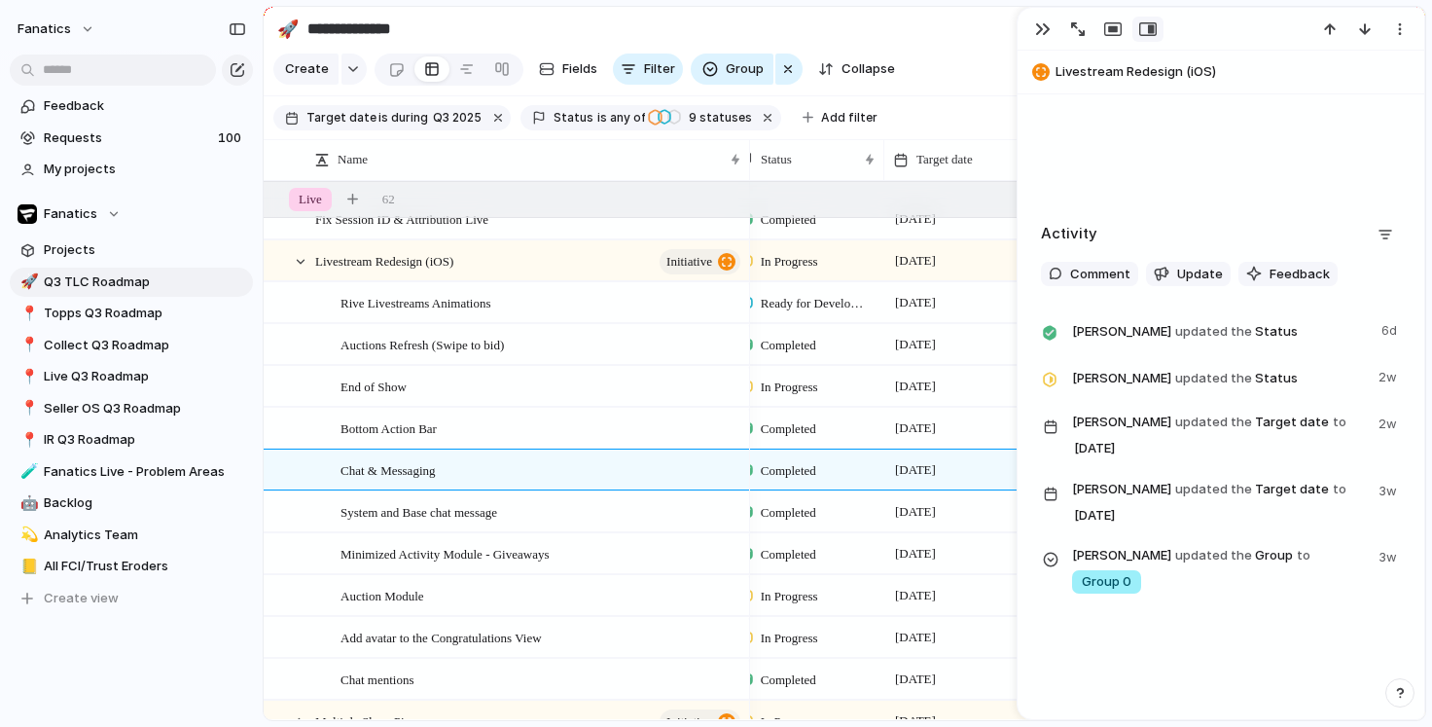
scroll to position [874, 0]
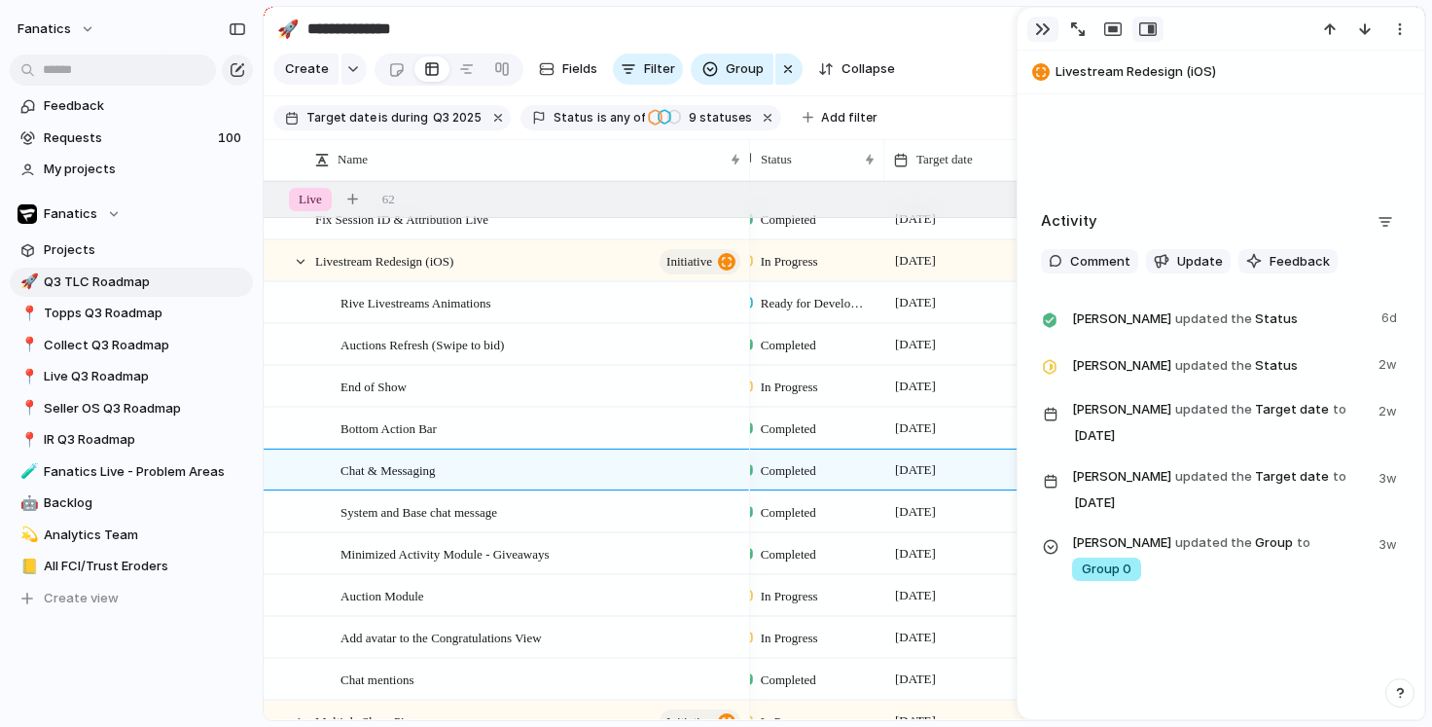
click at [1033, 29] on button "button" at bounding box center [1042, 29] width 31 height 25
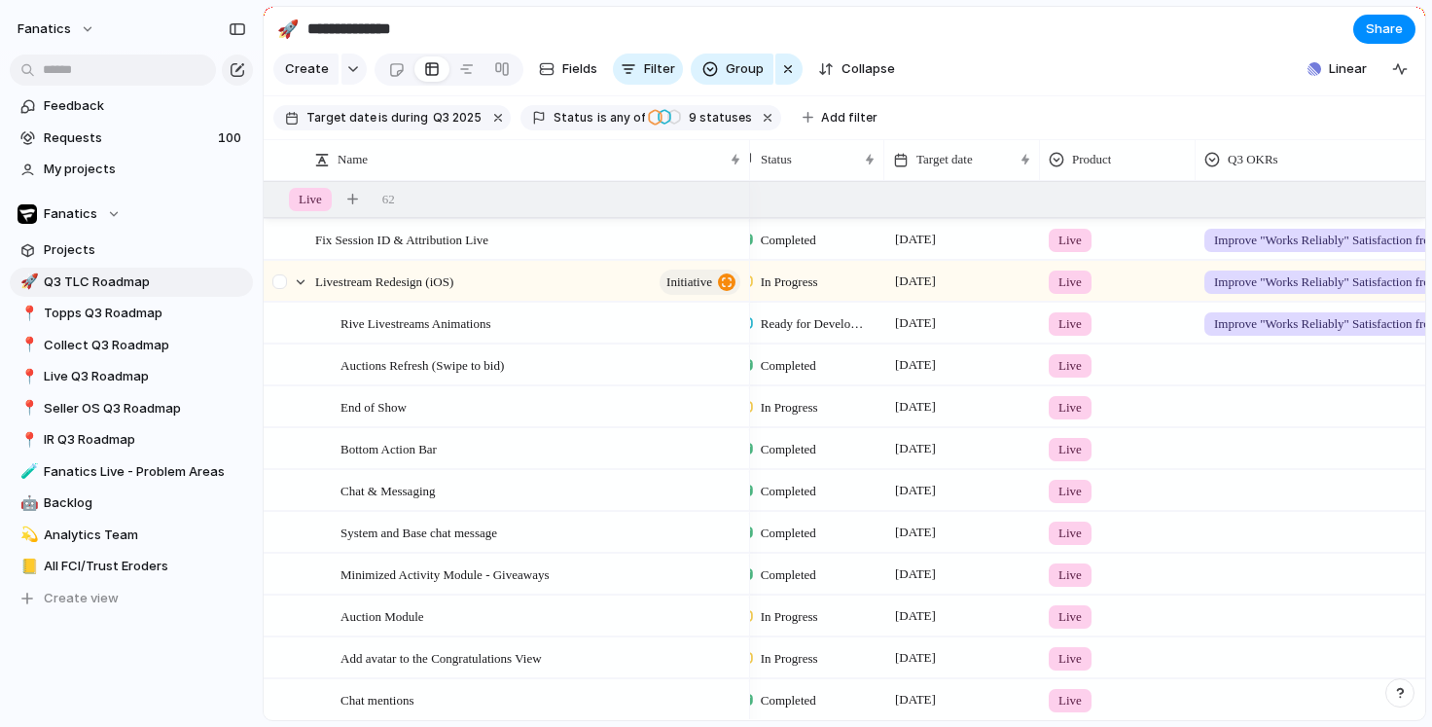
click at [303, 270] on div at bounding box center [291, 282] width 53 height 40
click at [302, 280] on div at bounding box center [301, 282] width 18 height 18
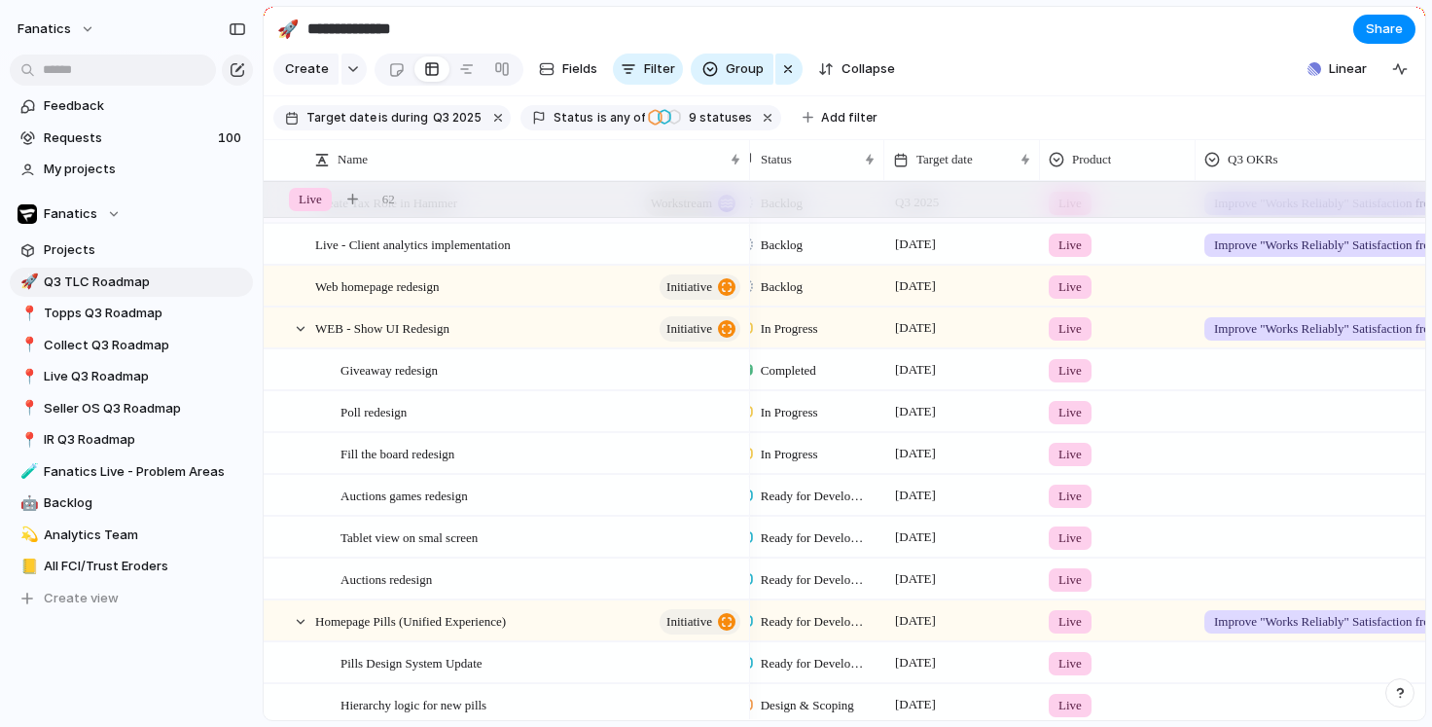
scroll to position [318, 0]
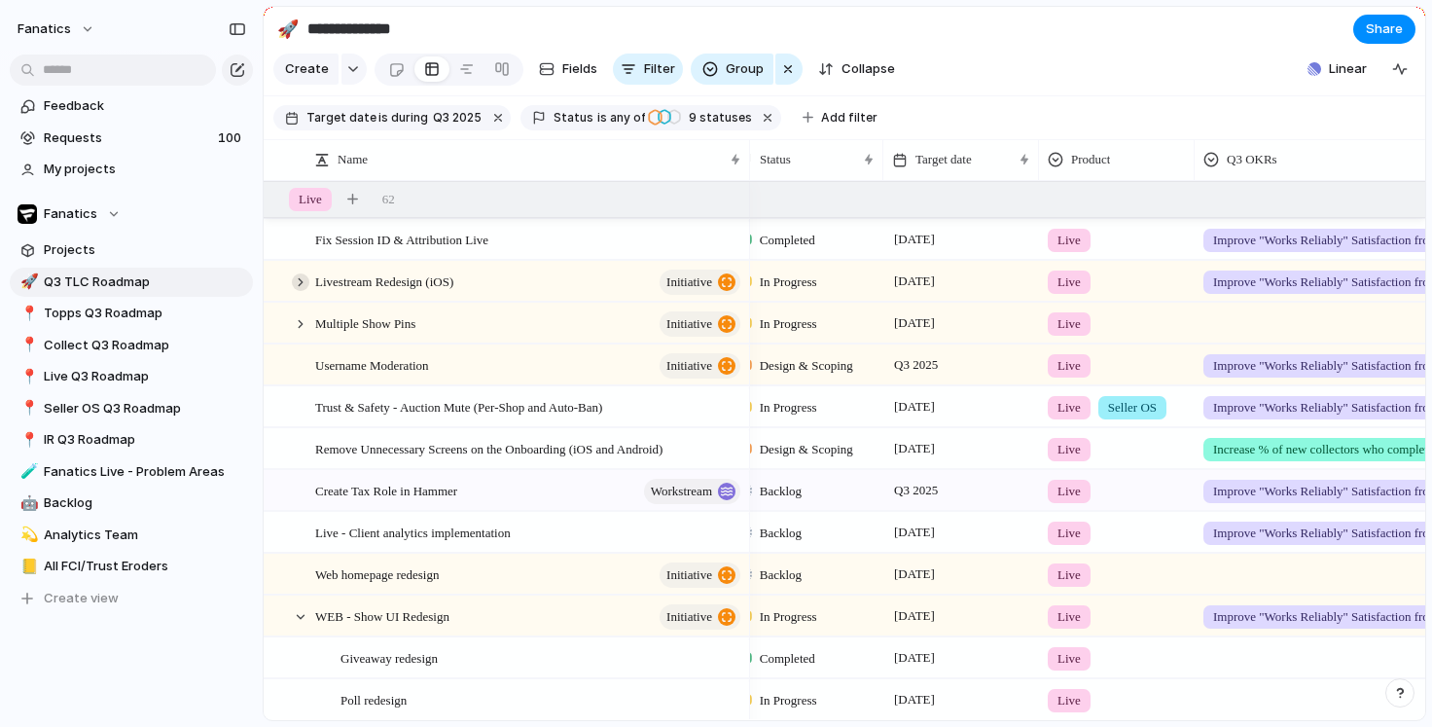
click at [299, 277] on div at bounding box center [301, 282] width 18 height 18
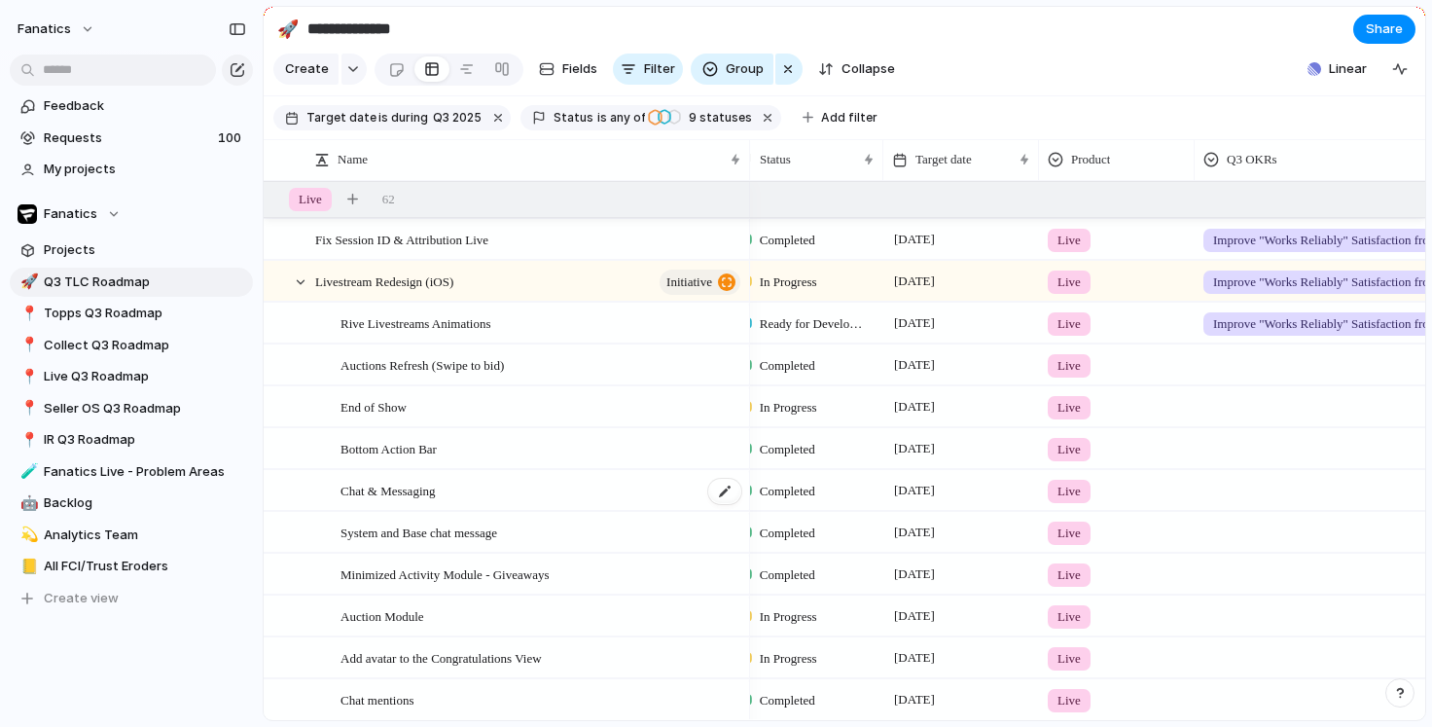
click at [384, 490] on span "Chat & Messaging" at bounding box center [388, 490] width 95 height 22
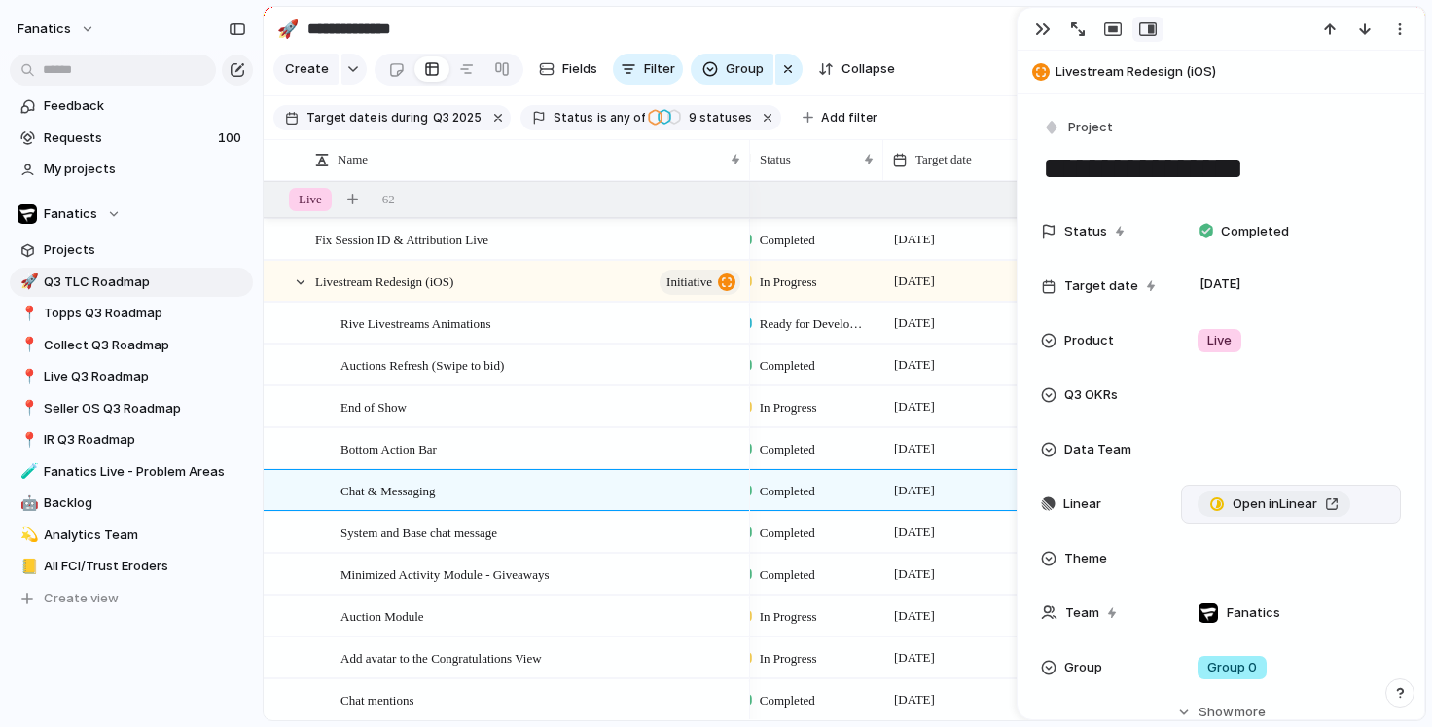
scroll to position [17, 0]
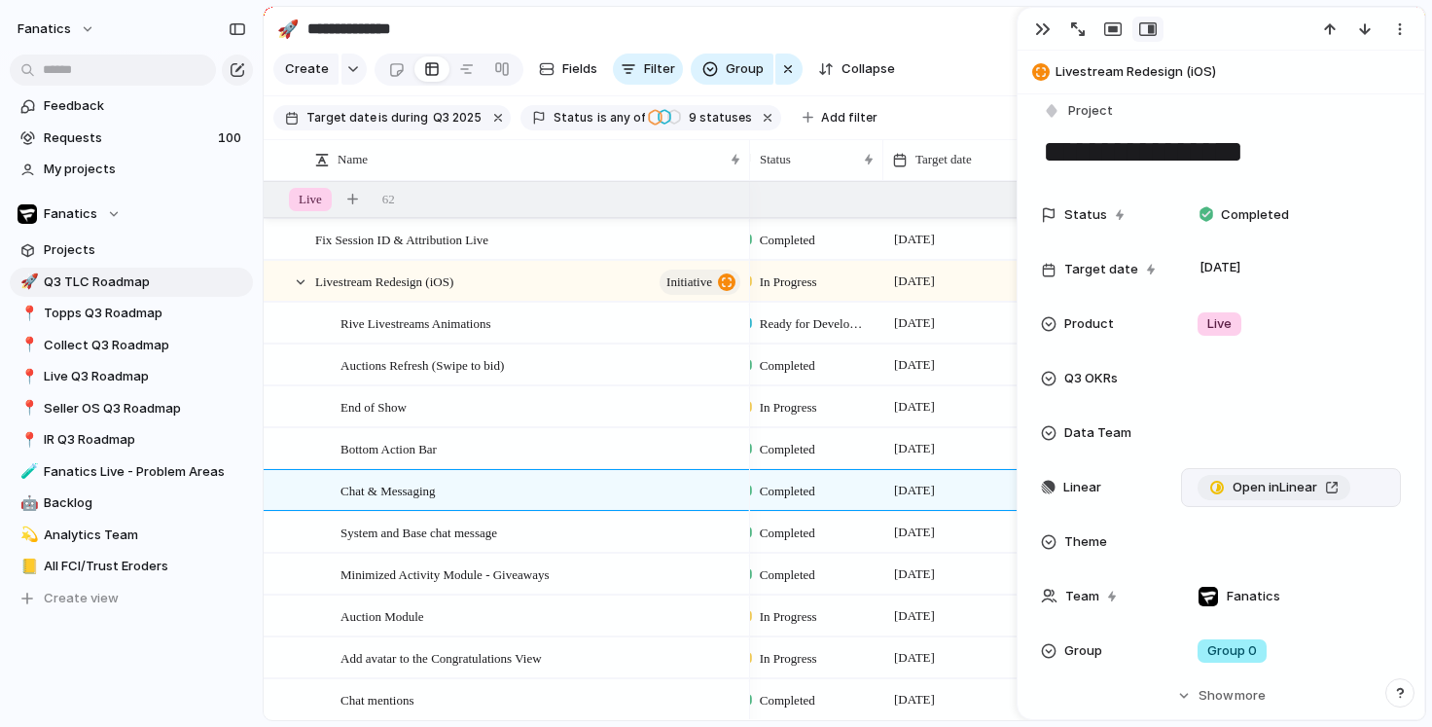
click at [1265, 491] on span "Open in Linear" at bounding box center [1275, 487] width 85 height 19
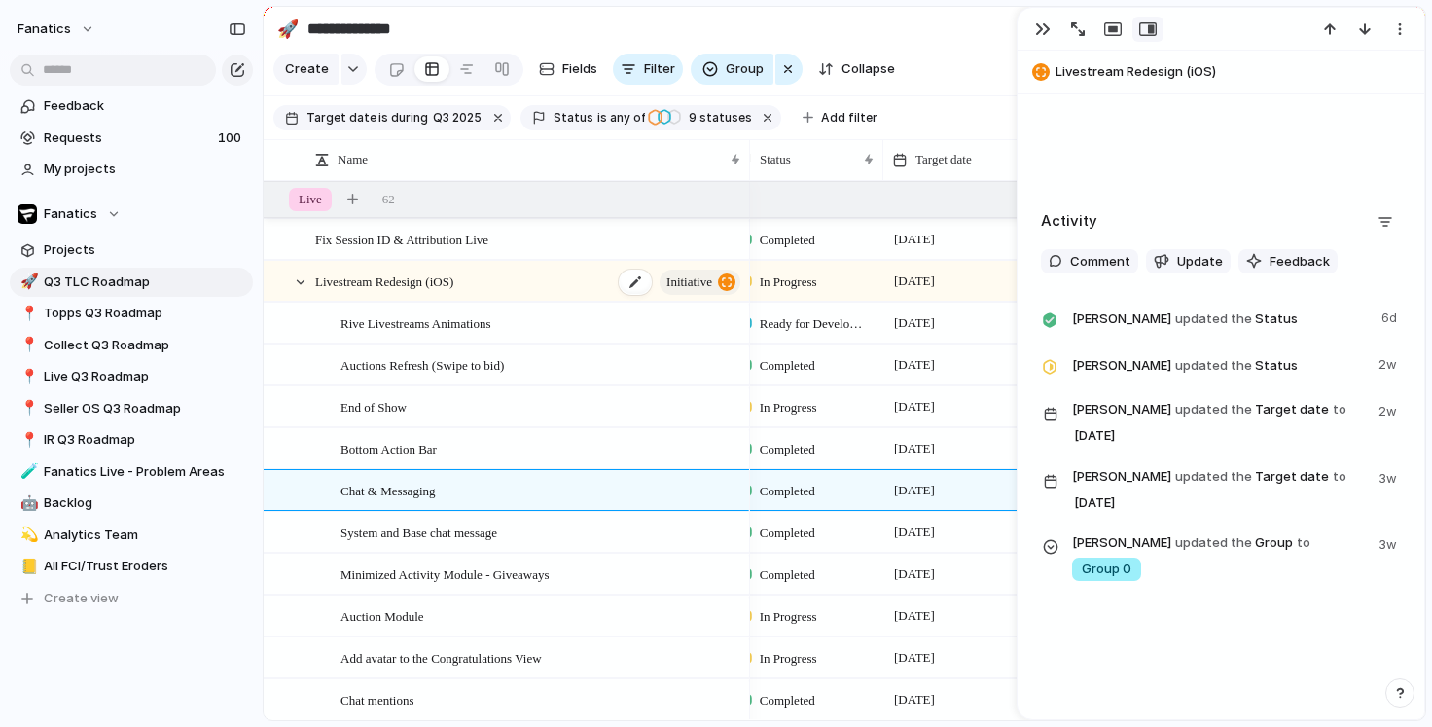
scroll to position [1, 0]
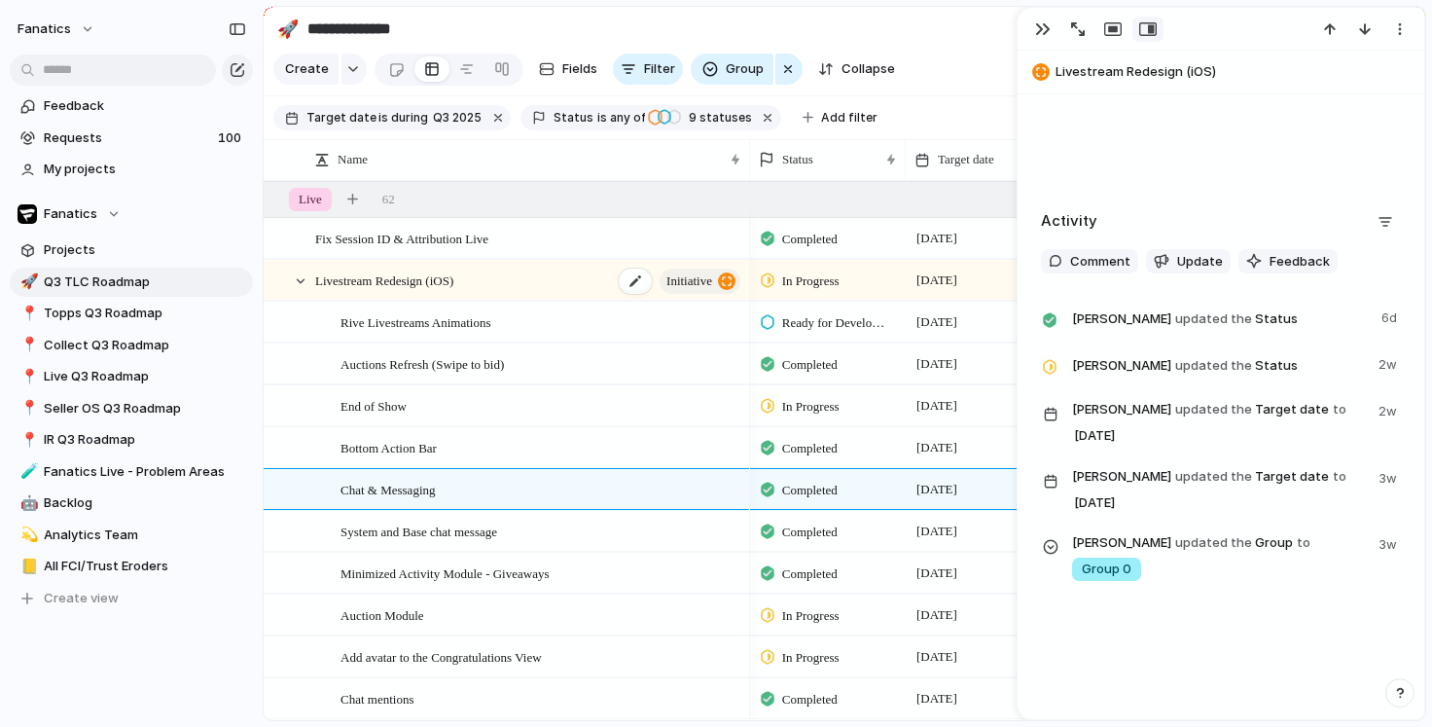
click at [501, 279] on div "Livestream Redesign (iOS) initiative" at bounding box center [529, 281] width 428 height 40
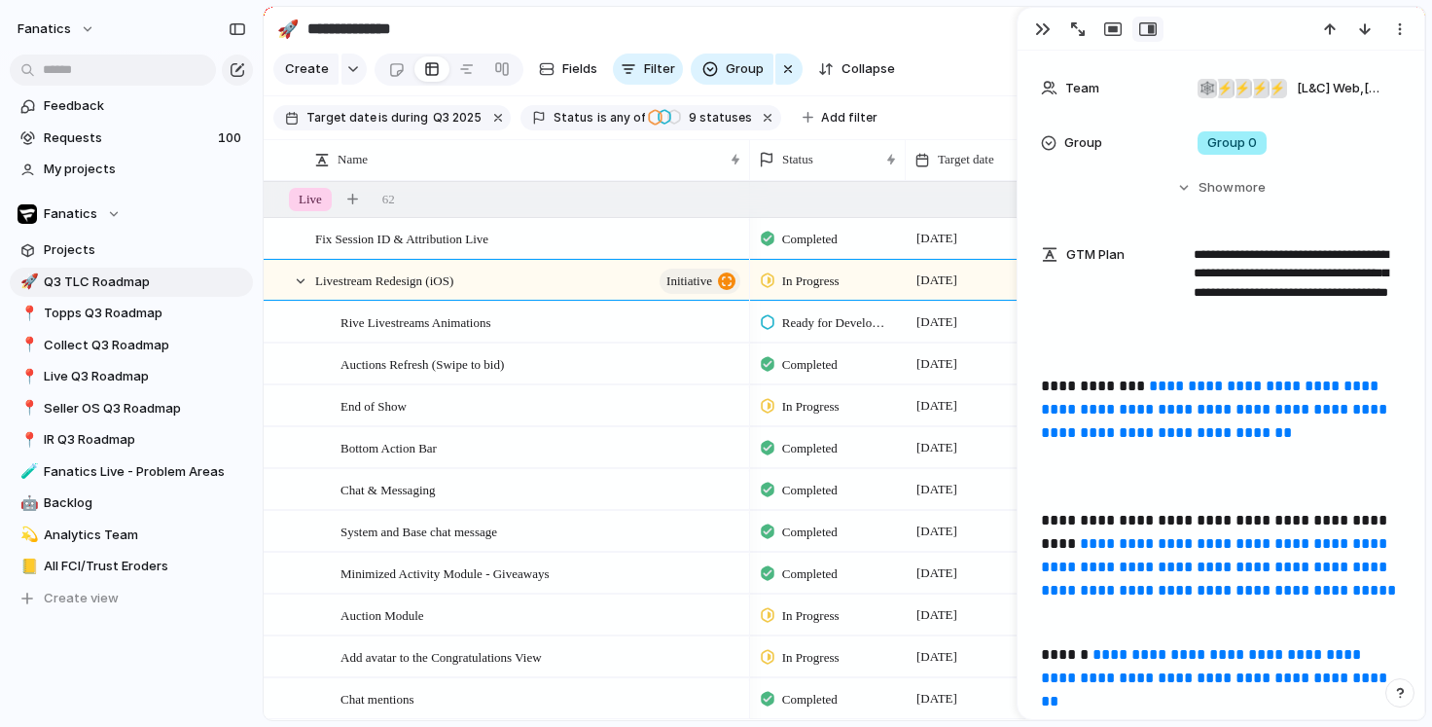
scroll to position [510, 0]
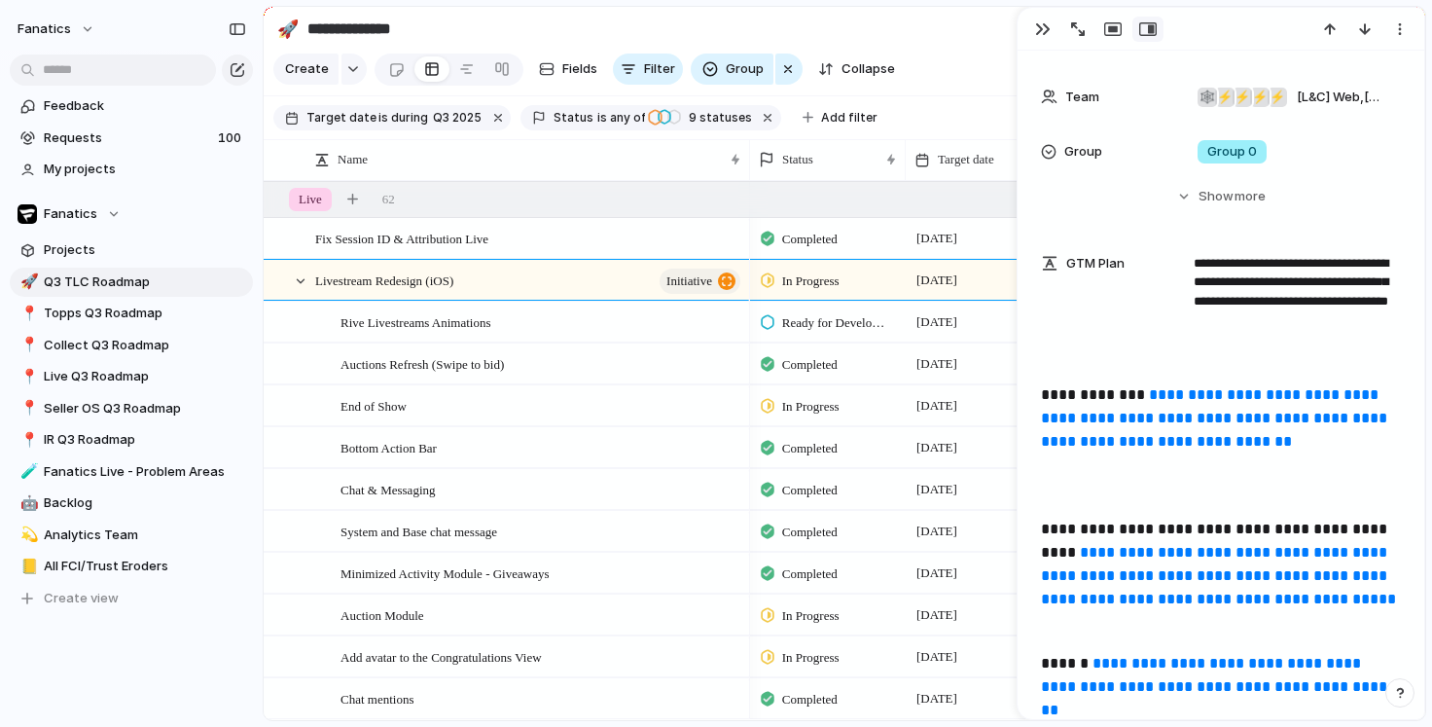
click at [1151, 414] on link "**********" at bounding box center [1216, 417] width 350 height 61
click at [413, 366] on span "Auctions Refresh (Swipe to bid)" at bounding box center [422, 363] width 163 height 22
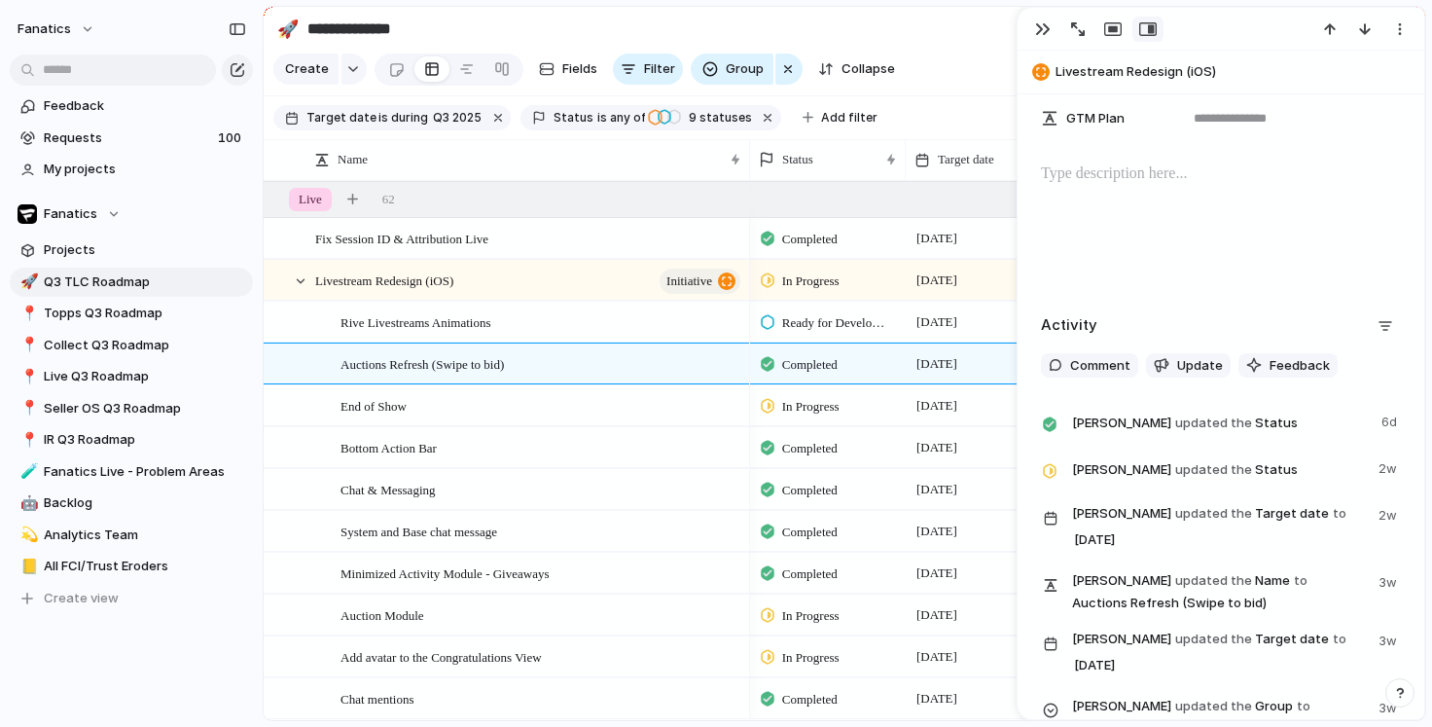
scroll to position [861, 0]
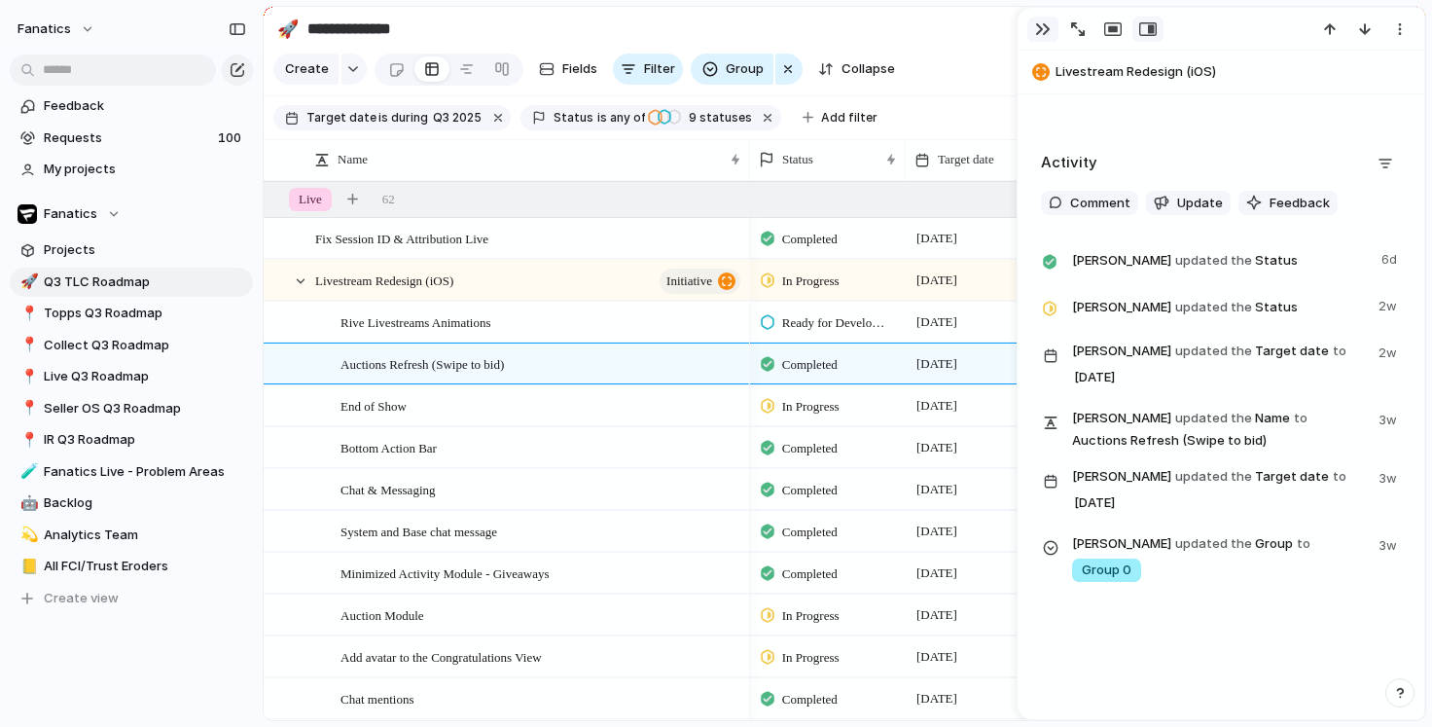
click at [1044, 28] on div "button" at bounding box center [1043, 29] width 16 height 16
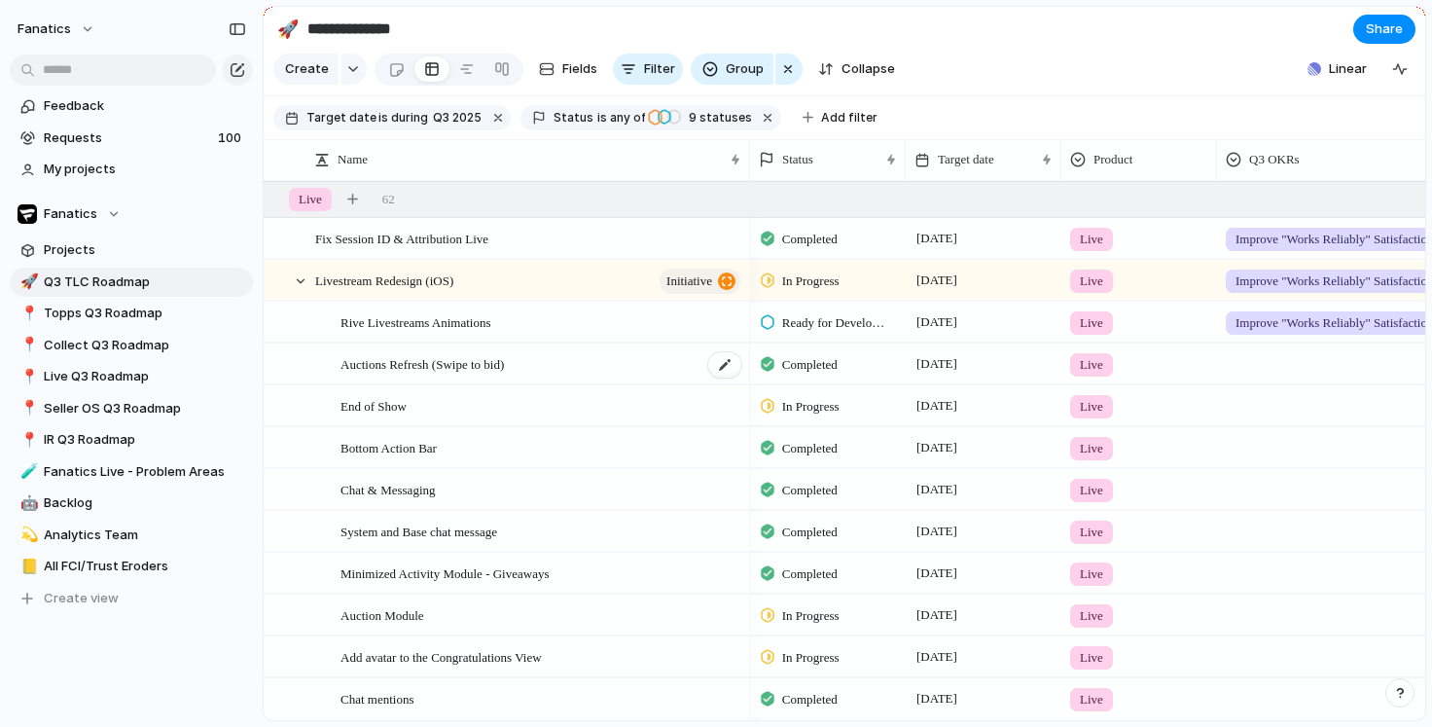
click at [426, 358] on span "Auctions Refresh (Swipe to bid)" at bounding box center [422, 363] width 163 height 22
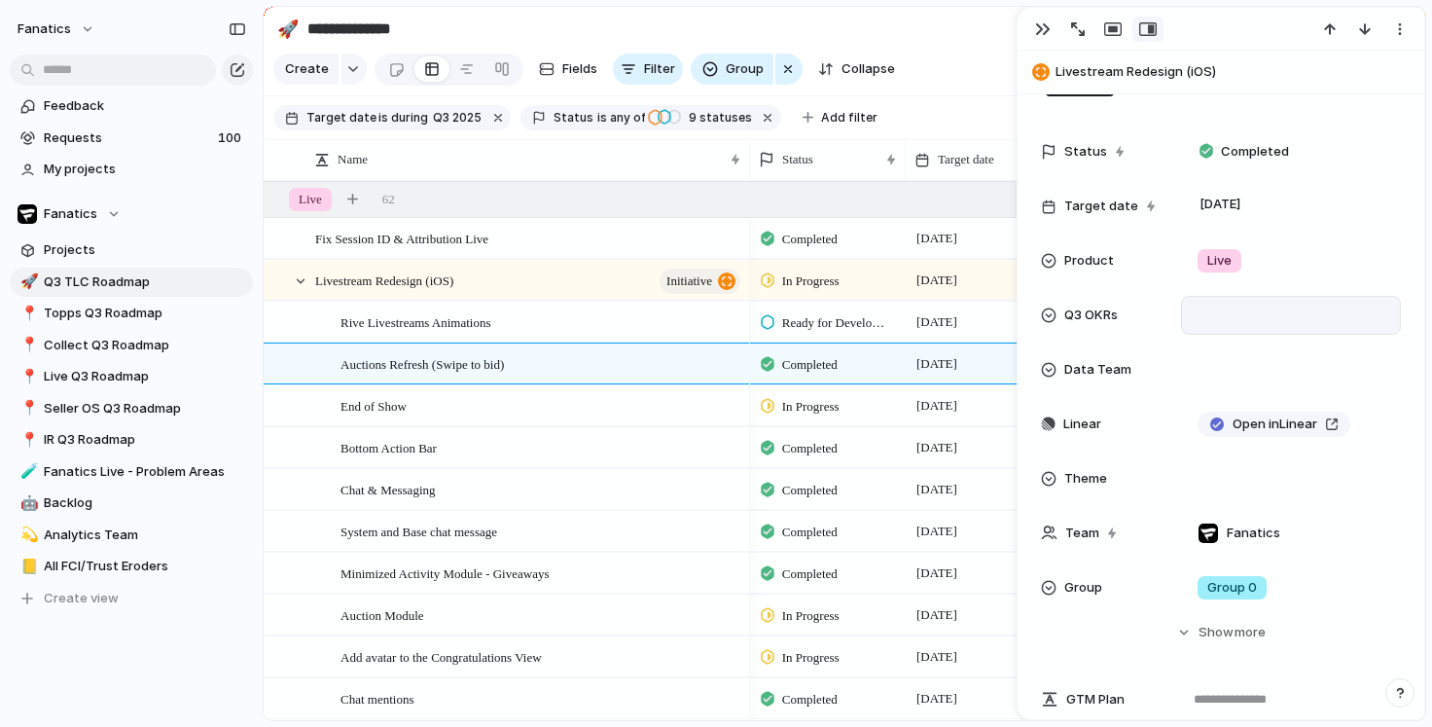
scroll to position [122, 0]
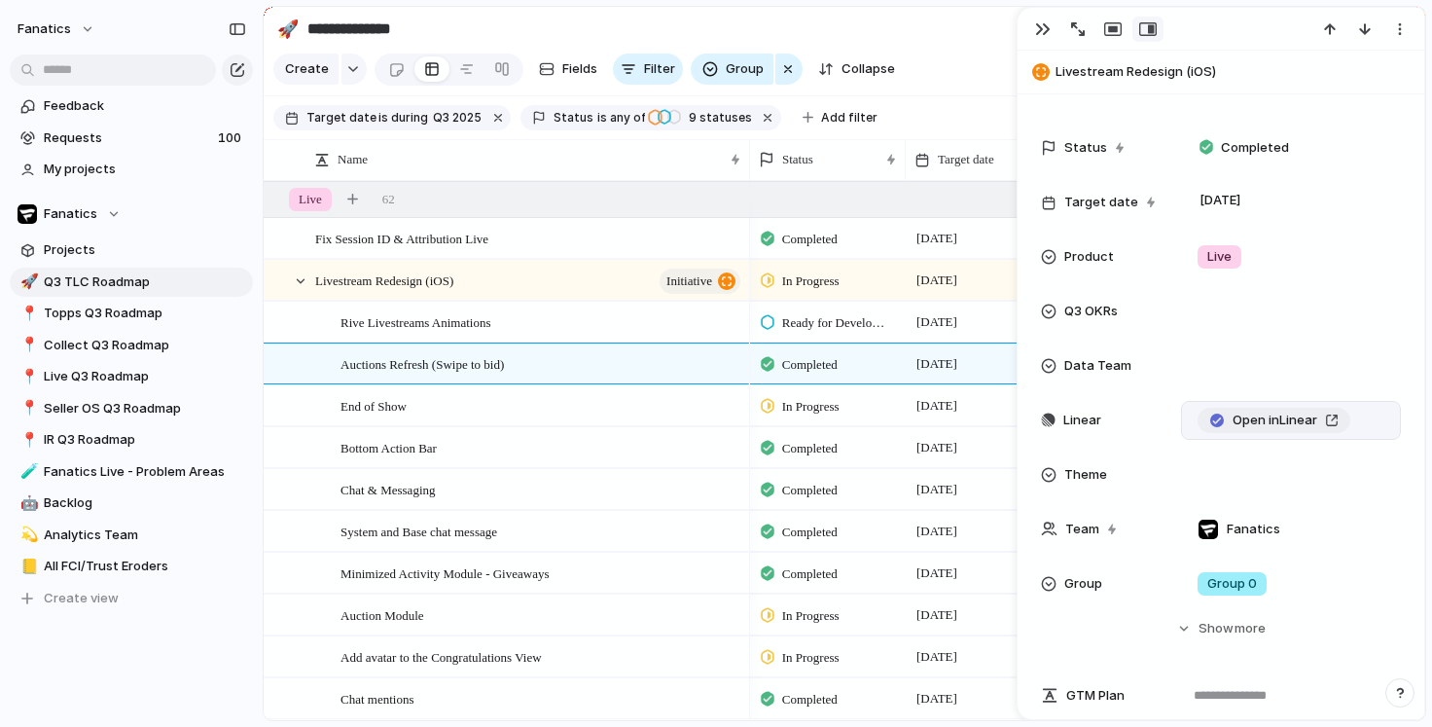
click at [1258, 423] on span "Open in Linear" at bounding box center [1275, 420] width 85 height 19
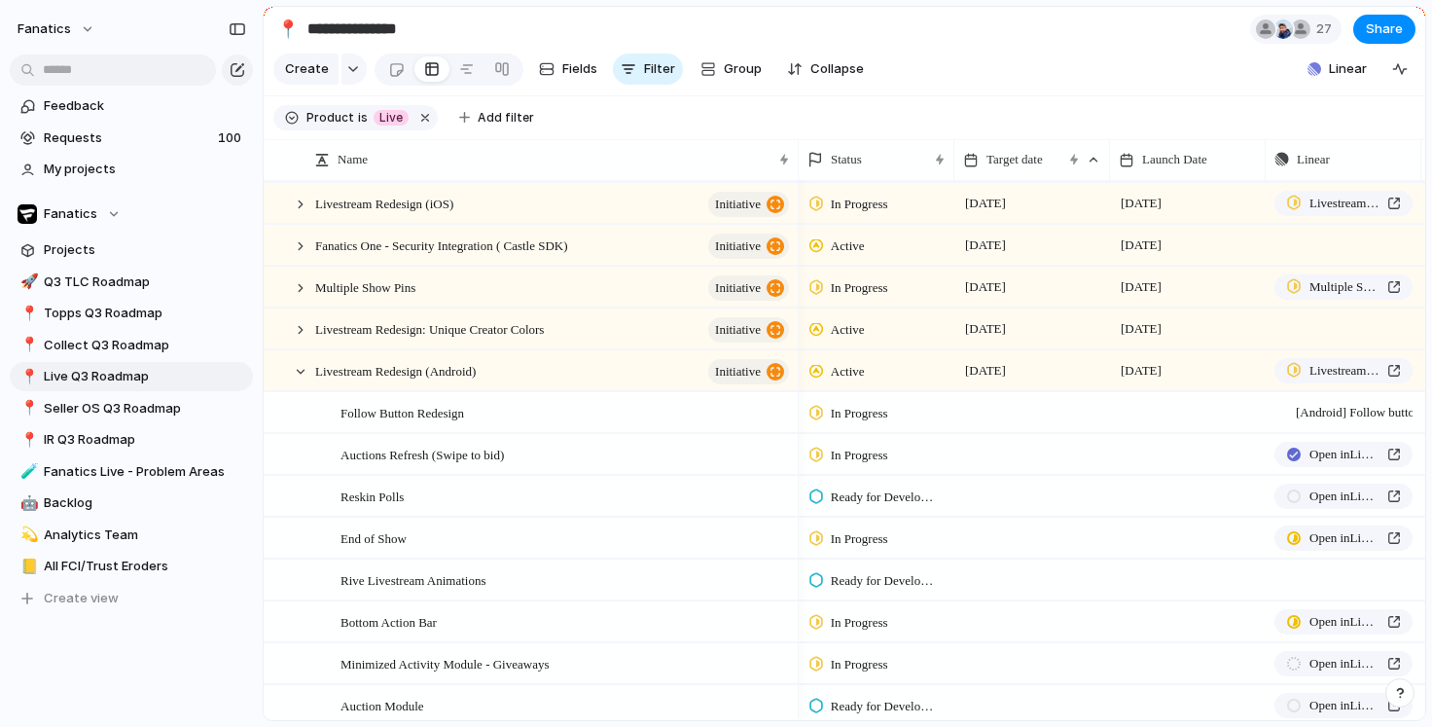
scroll to position [46, 0]
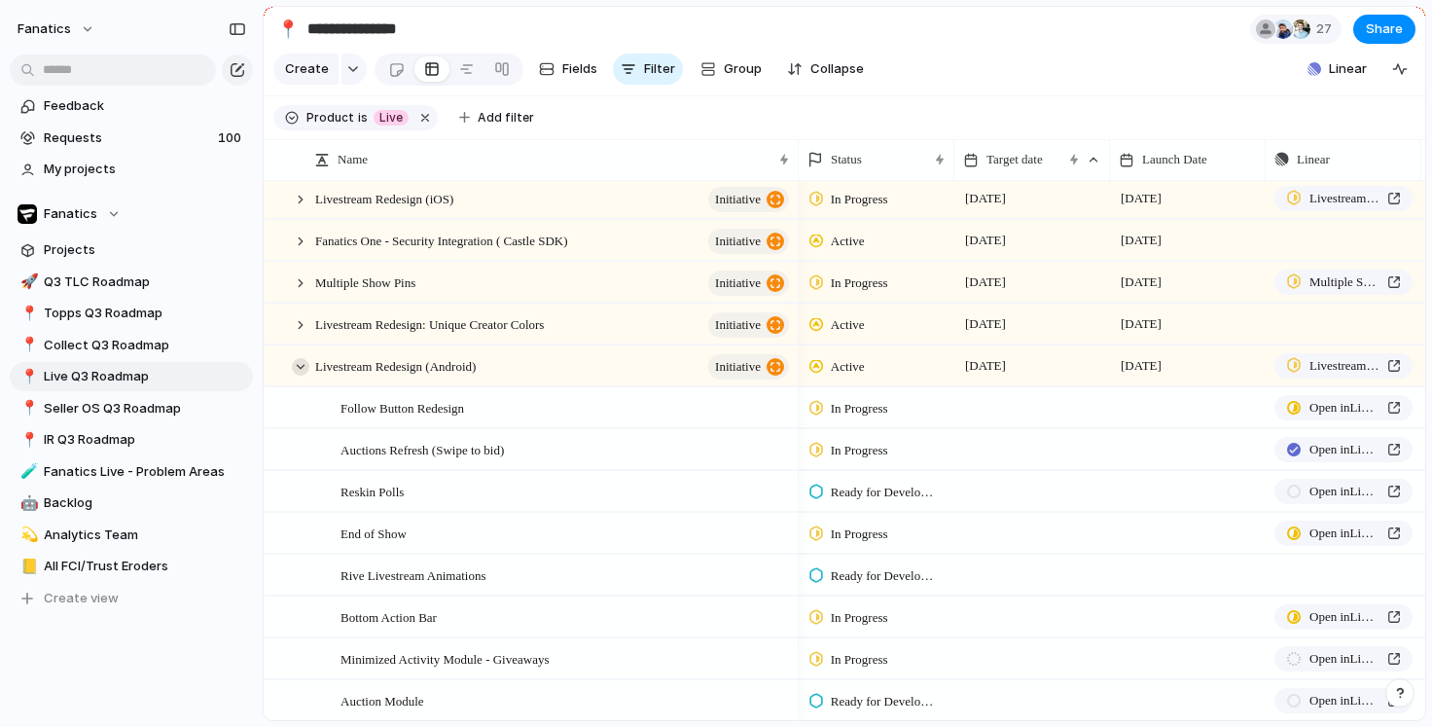
click at [301, 366] on div at bounding box center [301, 367] width 18 height 18
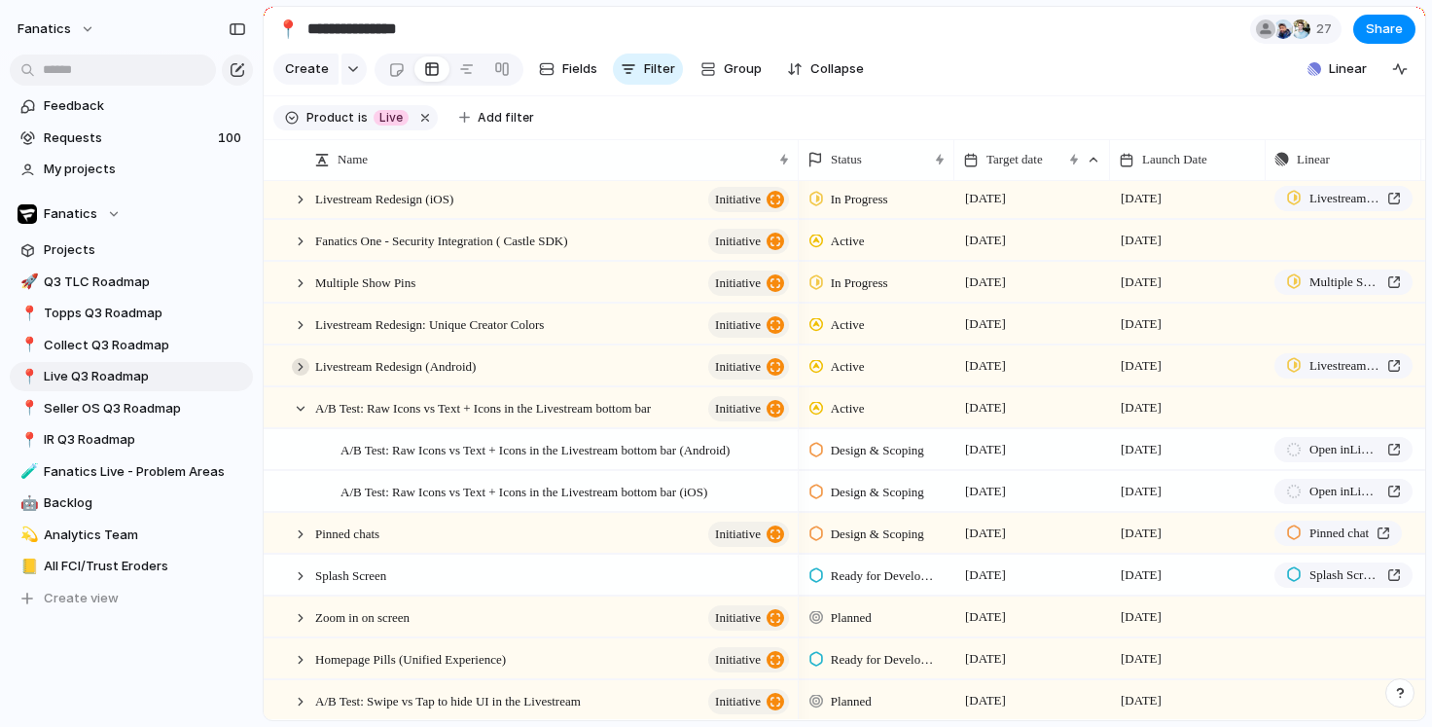
click at [300, 365] on div at bounding box center [301, 367] width 18 height 18
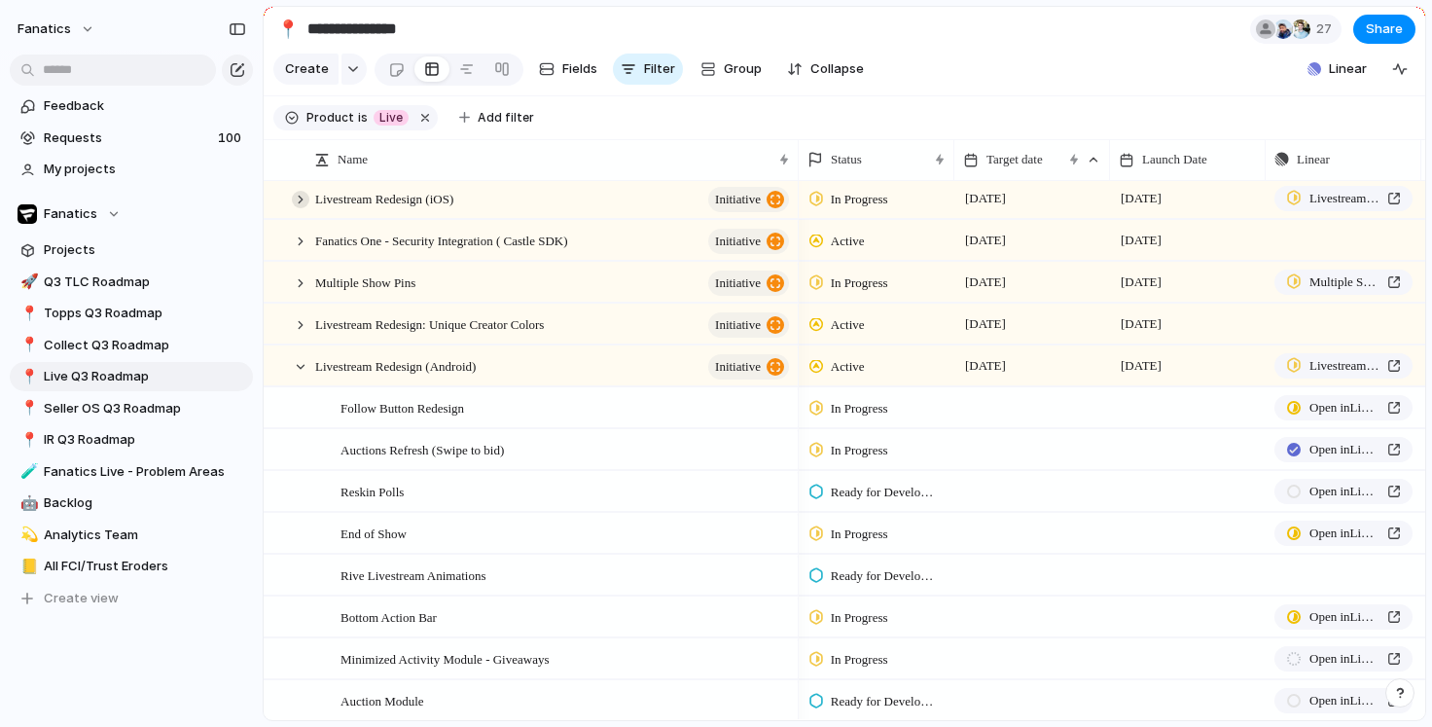
click at [297, 193] on div at bounding box center [301, 200] width 18 height 18
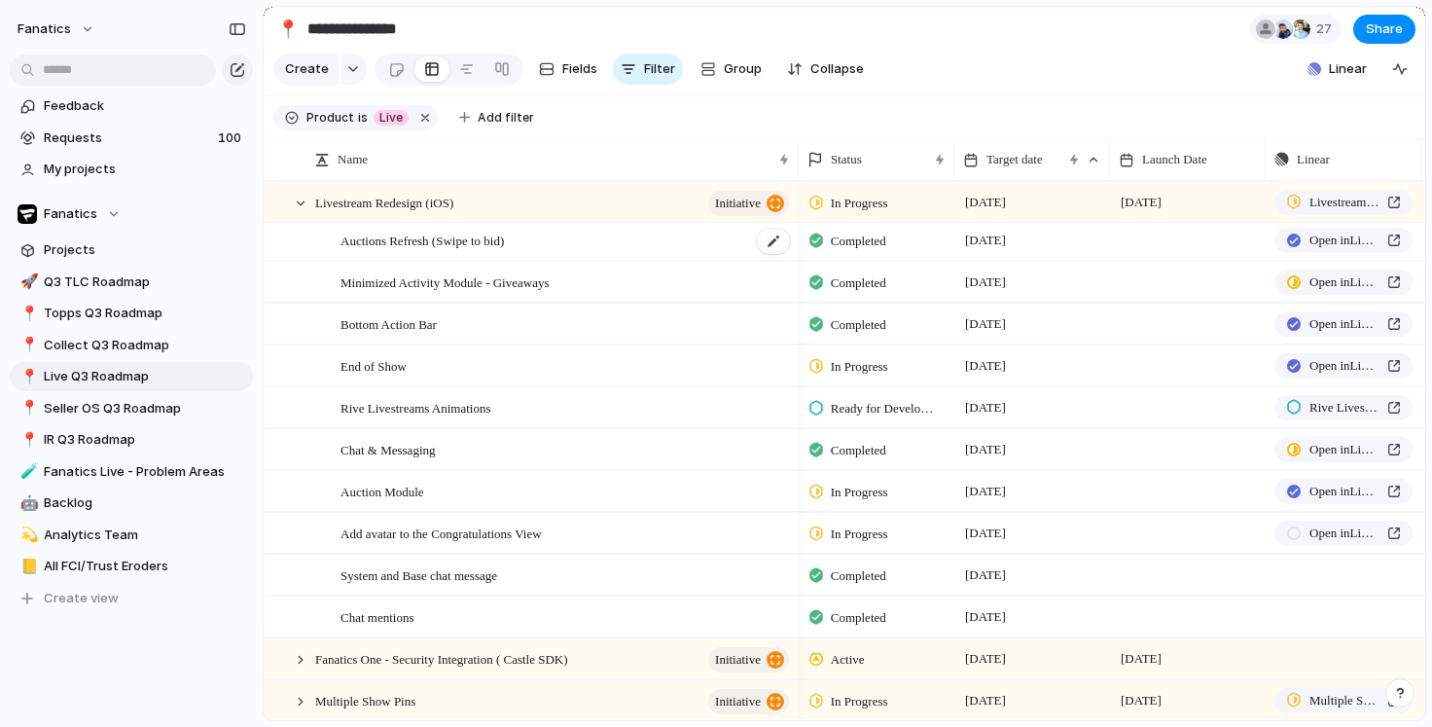
click at [443, 236] on span "Auctions Refresh (Swipe to bid)" at bounding box center [422, 240] width 163 height 22
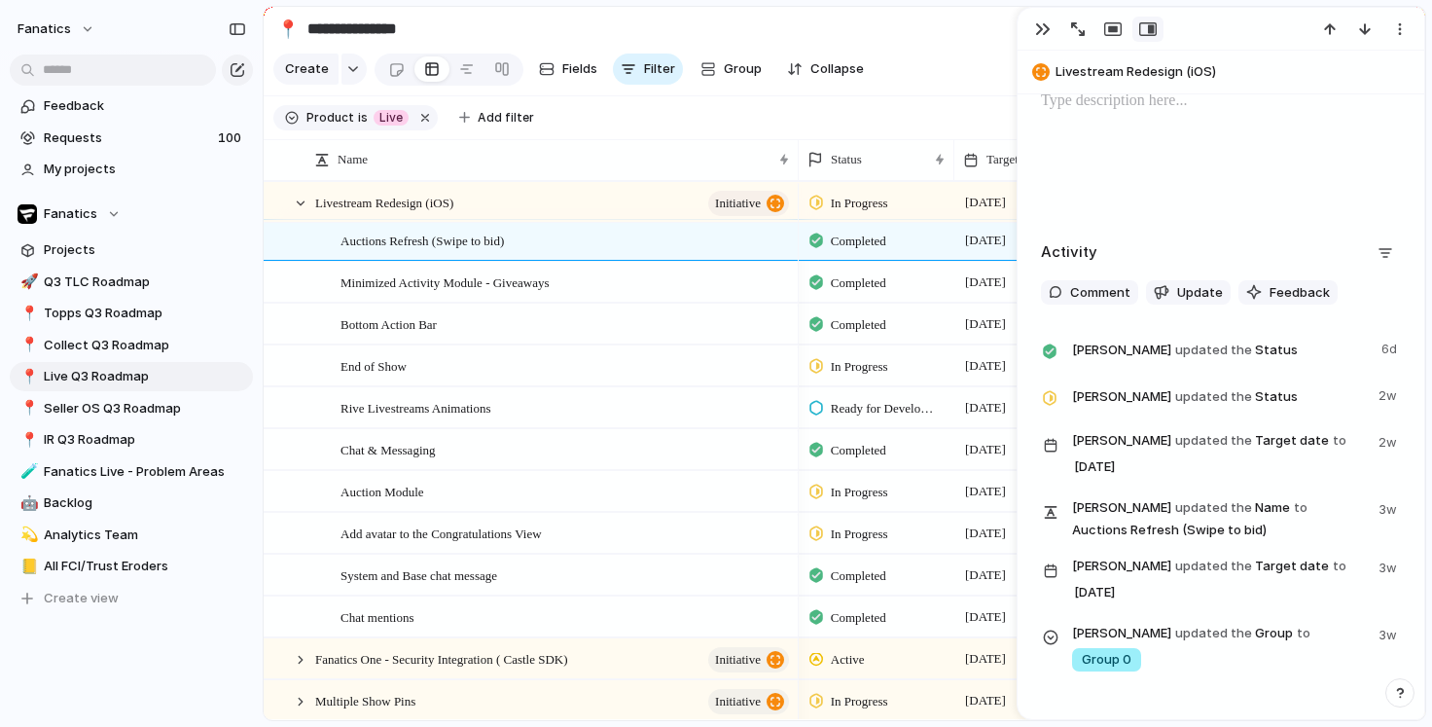
scroll to position [970, 0]
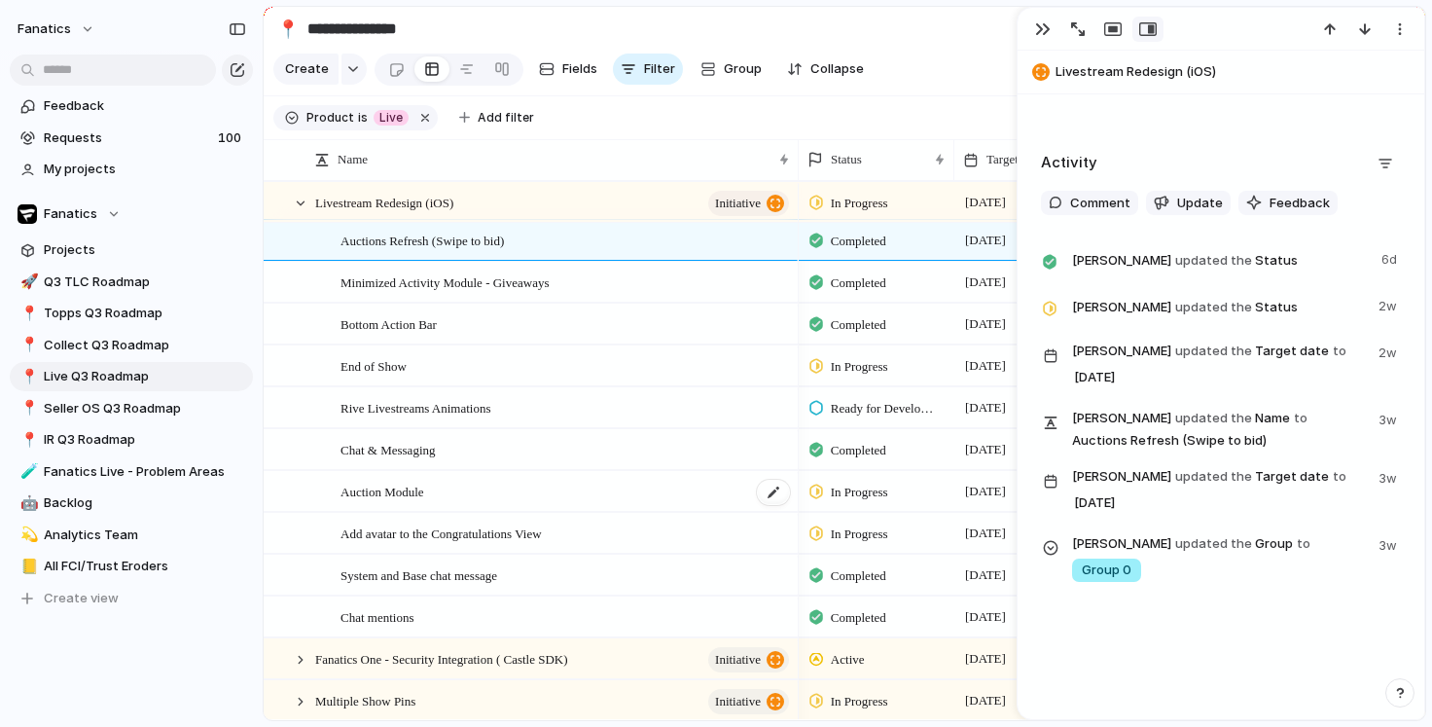
click at [424, 494] on span "Auction Module" at bounding box center [383, 491] width 84 height 22
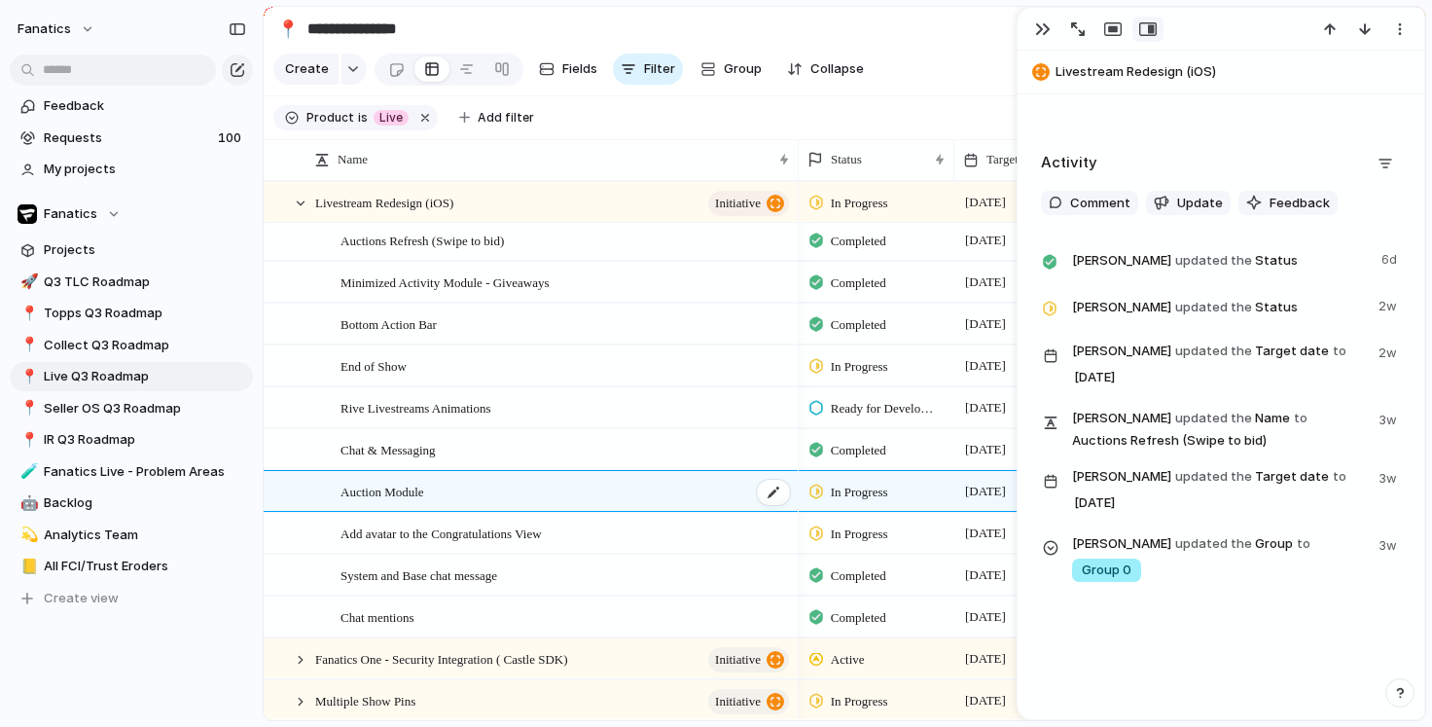
type textarea "**********"
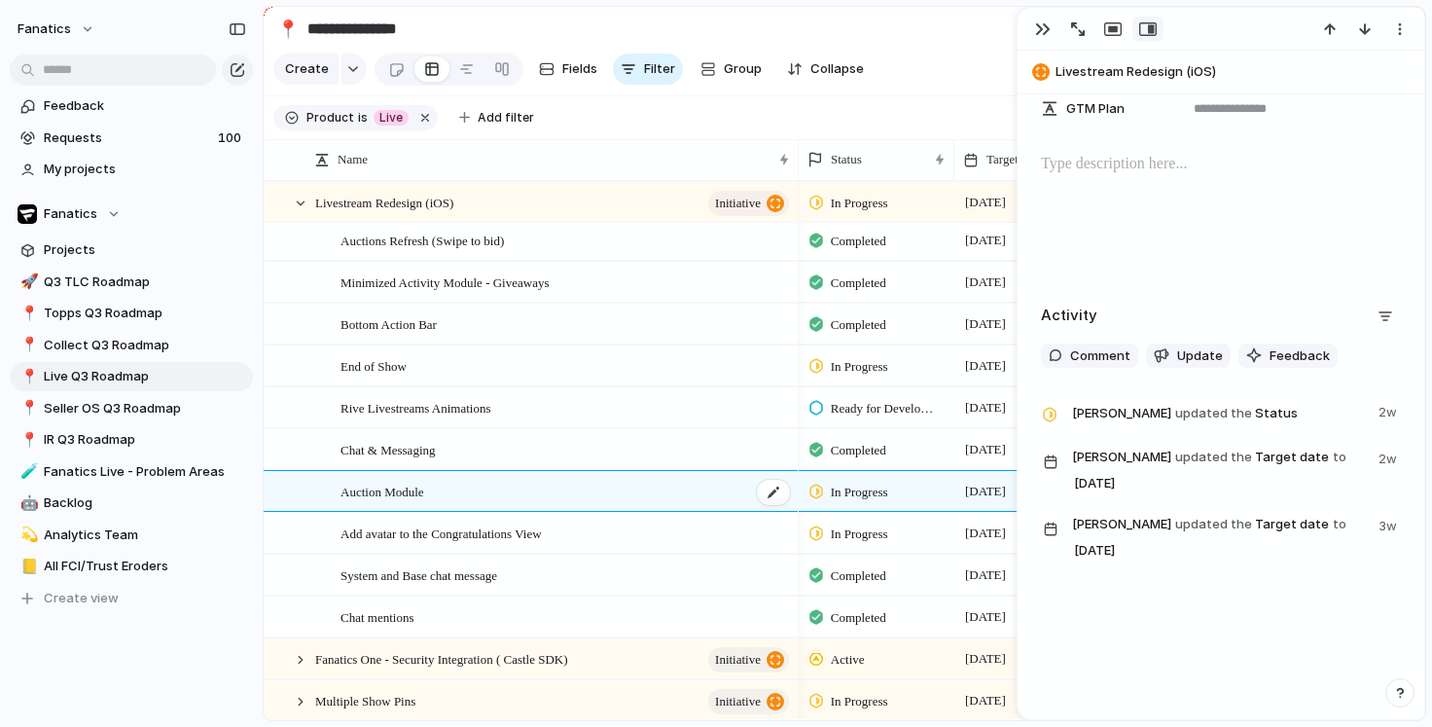
scroll to position [780, 0]
click at [385, 490] on span "Auction Module" at bounding box center [383, 491] width 84 height 22
click at [1033, 27] on button "button" at bounding box center [1042, 29] width 31 height 25
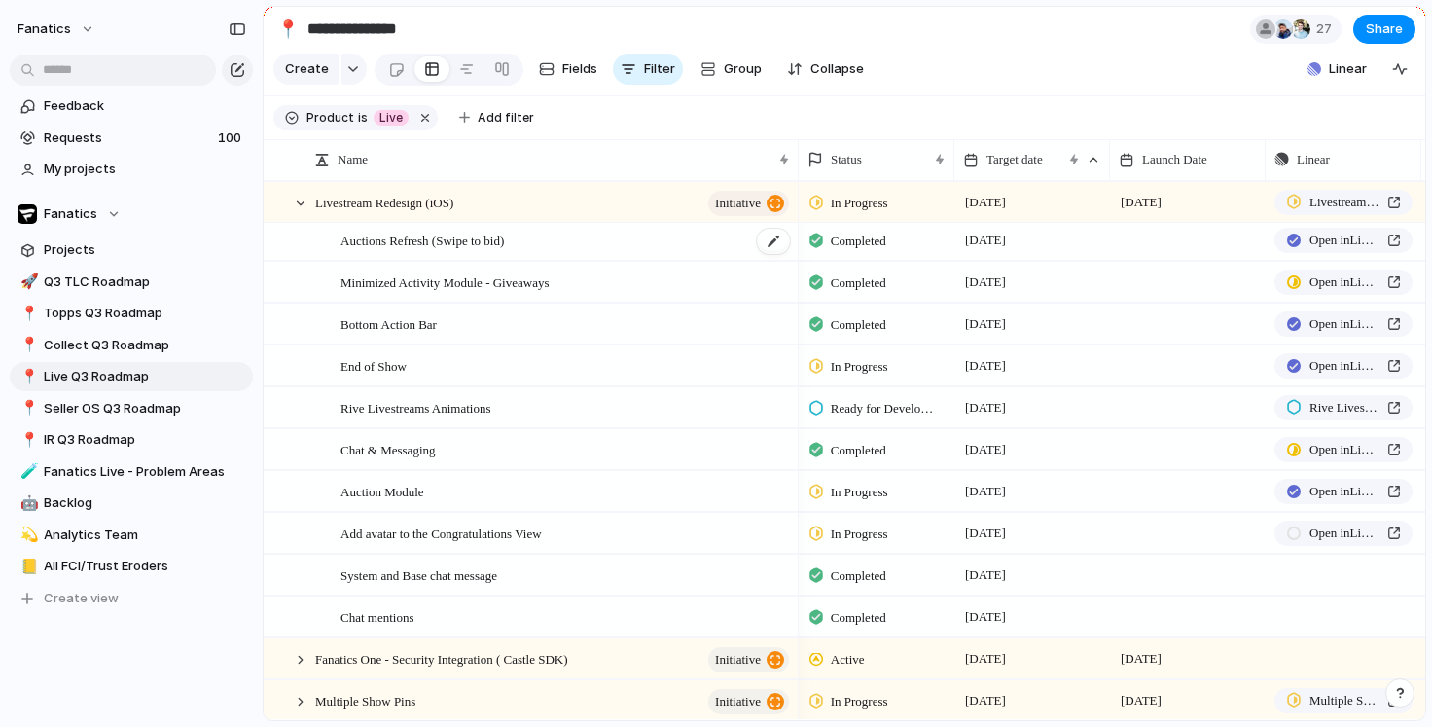
click at [446, 234] on span "Auctions Refresh (Swipe to bid)" at bounding box center [422, 240] width 163 height 22
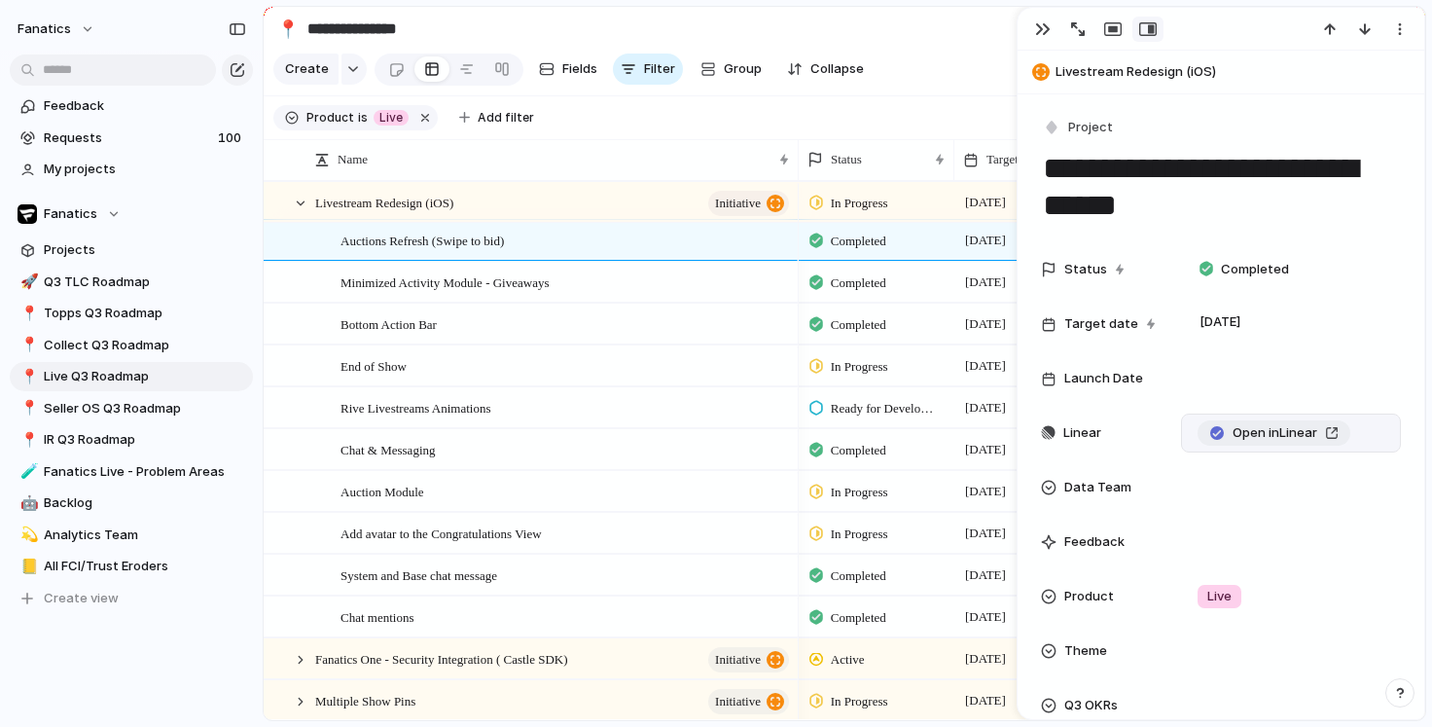
click at [1280, 430] on span "Open in Linear" at bounding box center [1275, 432] width 85 height 19
